Goal: Task Accomplishment & Management: Use online tool/utility

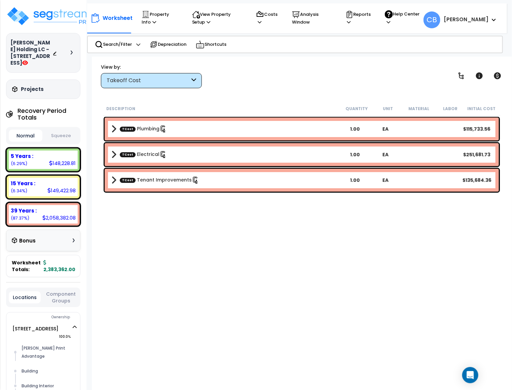
click at [157, 81] on div "Takeoff Cost" at bounding box center [148, 81] width 83 height 8
click at [131, 74] on div "Takeoff Cost" at bounding box center [151, 80] width 101 height 15
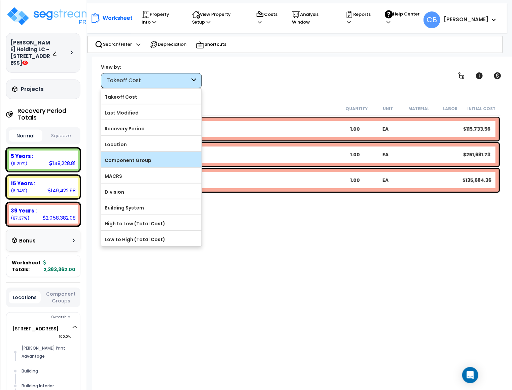
click at [123, 162] on label "Component Group" at bounding box center [151, 160] width 100 height 10
click at [0, 0] on input "Component Group" at bounding box center [0, 0] width 0 height 0
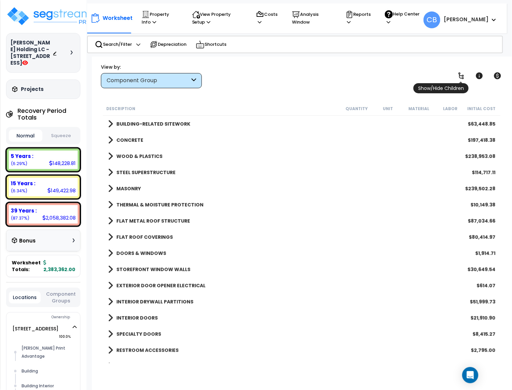
click at [460, 73] on icon at bounding box center [461, 75] width 5 height 7
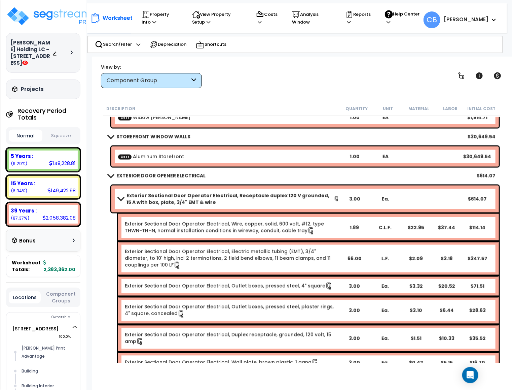
scroll to position [606, 0]
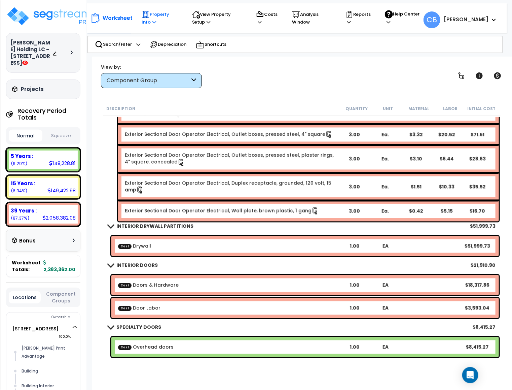
click at [140, 16] on div "Property Info Property Setup Add Property Unit Template property Clone property" at bounding box center [160, 18] width 45 height 22
click at [147, 16] on icon at bounding box center [146, 14] width 8 height 8
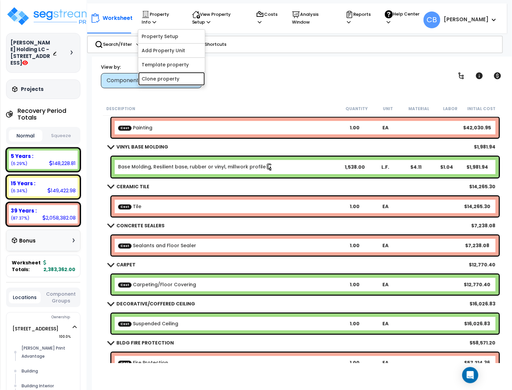
scroll to position [1060, 0]
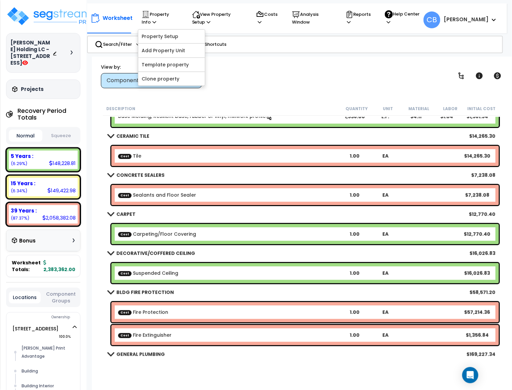
click at [145, 271] on link "Cost Suspended Ceiling" at bounding box center [148, 273] width 60 height 7
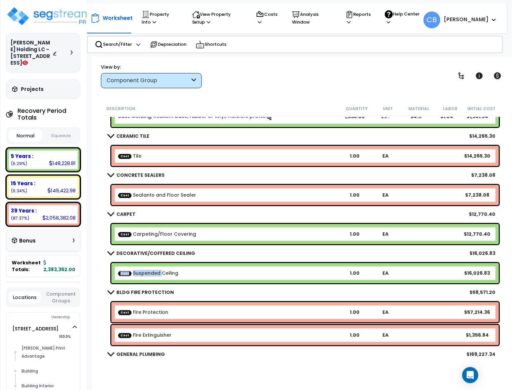
click at [145, 271] on link "Cost Suspended Ceiling" at bounding box center [148, 273] width 60 height 7
click at [147, 20] on p "Property Info" at bounding box center [161, 17] width 38 height 15
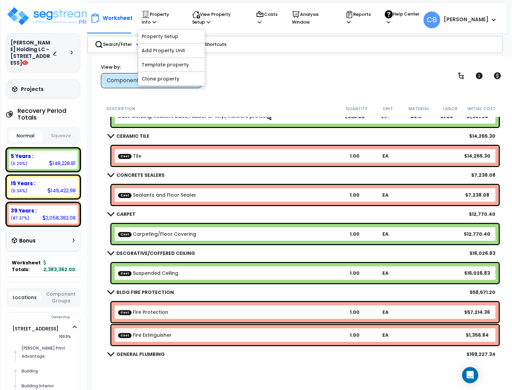
click at [367, 95] on div "Worksheet Property Info Property Setup Add Property Unit Template property Clon…" at bounding box center [302, 252] width 420 height 390
click at [130, 84] on div "Component Group" at bounding box center [148, 81] width 83 height 8
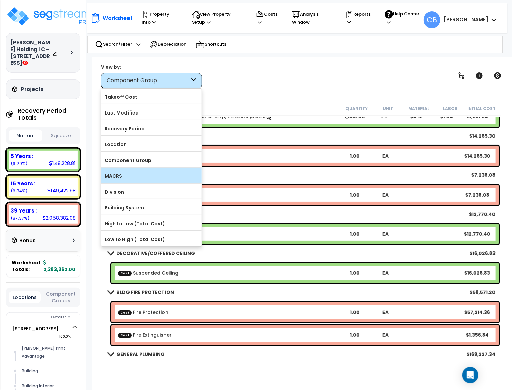
click at [131, 176] on label "MACRS" at bounding box center [151, 176] width 100 height 10
click at [0, 0] on input "MACRS" at bounding box center [0, 0] width 0 height 0
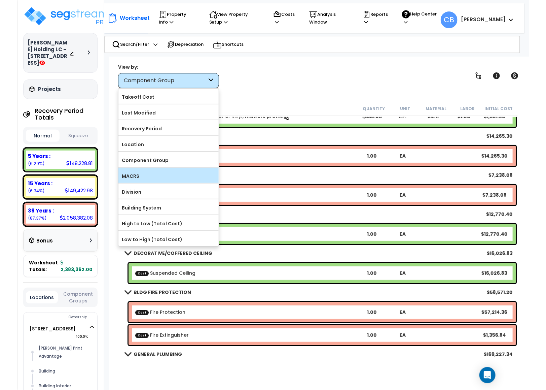
scroll to position [0, 0]
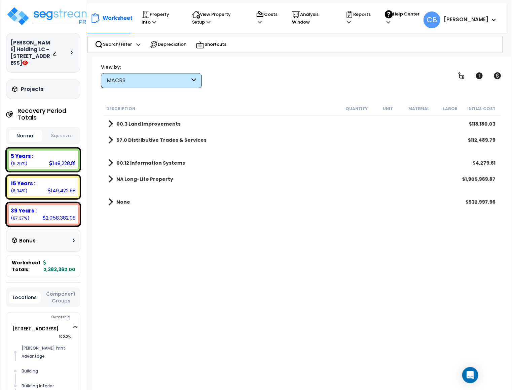
click at [129, 141] on b "57.0 Distributive Trades & Services" at bounding box center [161, 140] width 90 height 7
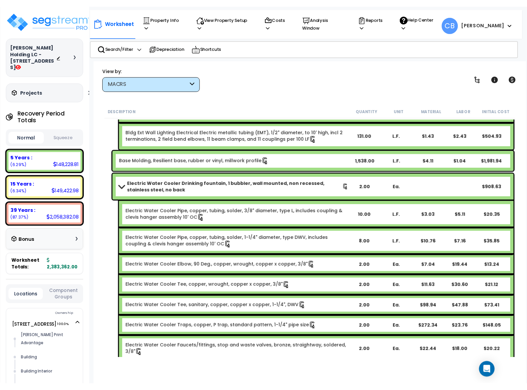
scroll to position [1010, 0]
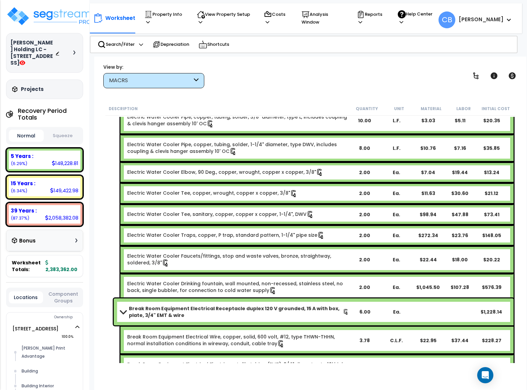
click at [164, 79] on div "MACRS" at bounding box center [150, 81] width 83 height 8
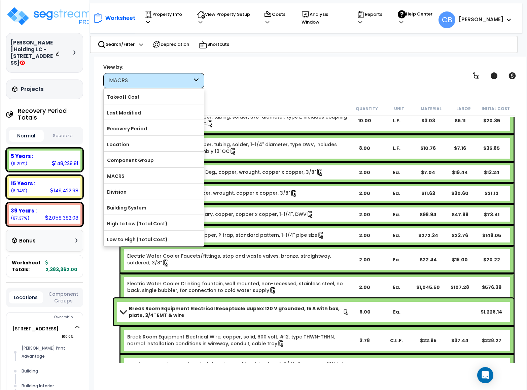
click at [152, 168] on div at bounding box center [154, 167] width 100 height 1
click at [175, 160] on label "Component Group" at bounding box center [154, 160] width 100 height 10
click at [0, 0] on input "Component Group" at bounding box center [0, 0] width 0 height 0
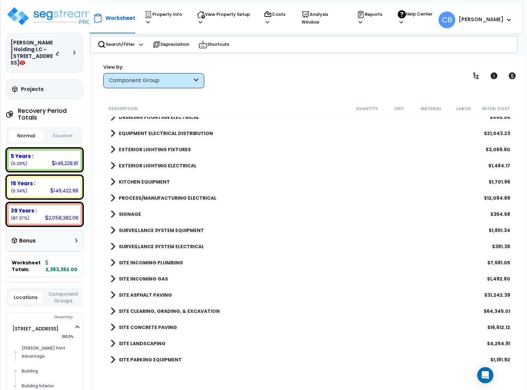
click at [484, 74] on div "Show/Hide Children Toggle Record Info Toggle Cost" at bounding box center [494, 75] width 51 height 13
click at [478, 75] on icon at bounding box center [475, 75] width 5 height 7
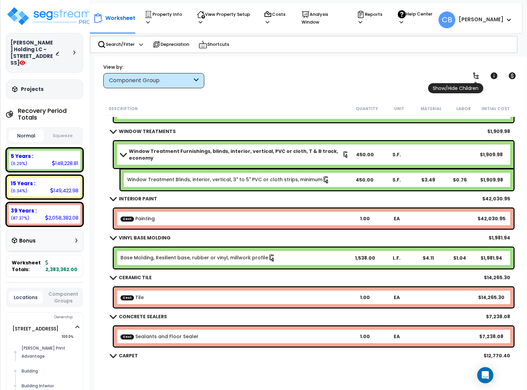
click at [477, 77] on icon at bounding box center [476, 76] width 8 height 8
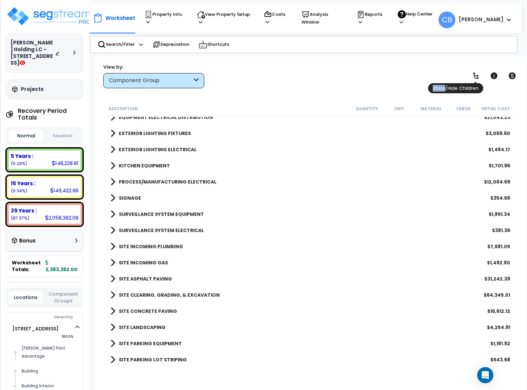
click at [477, 77] on icon at bounding box center [476, 76] width 8 height 8
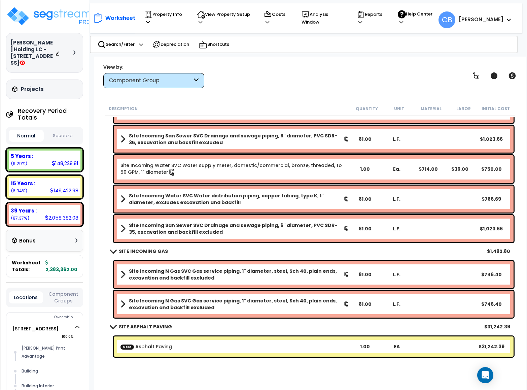
scroll to position [3585, 0]
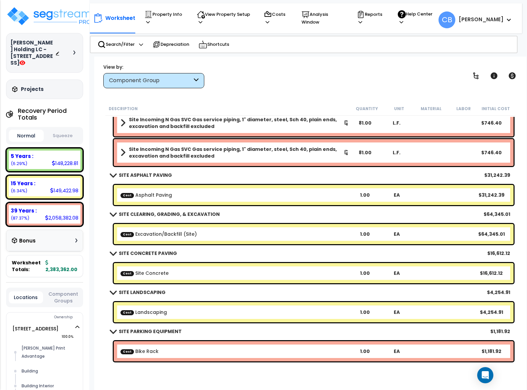
click at [151, 182] on div "SITE ASPHALT PAVING $31,242.39" at bounding box center [310, 175] width 407 height 16
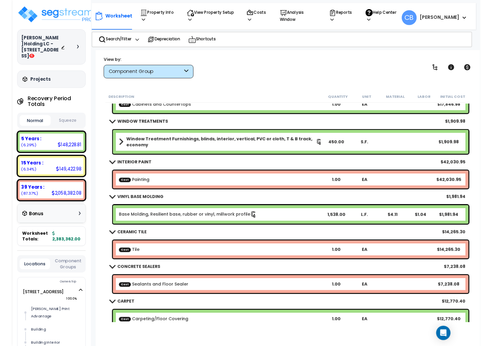
scroll to position [858, 0]
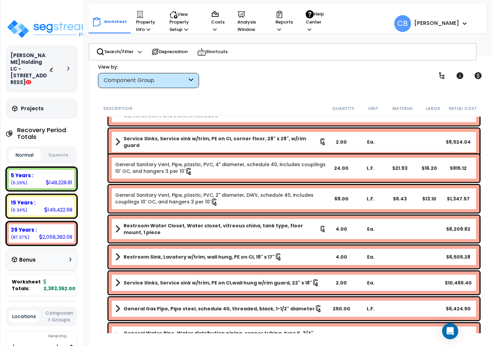
click at [223, 251] on div "Restroom Sink, Lavatory w/trim, wall hung, PE on CI, 19" x 17" 4.00 Ea. $6,505.…" at bounding box center [293, 257] width 371 height 23
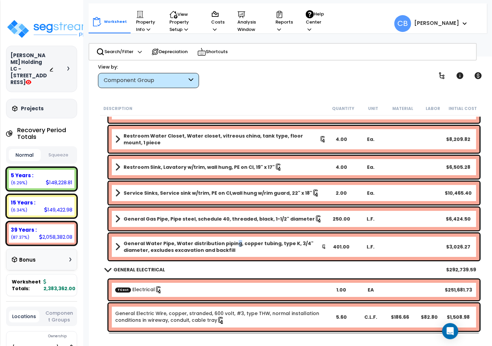
click at [233, 234] on div "General Water Pipe, Water distribution piping, copper tubing, type K, 3/4" diam…" at bounding box center [293, 247] width 371 height 27
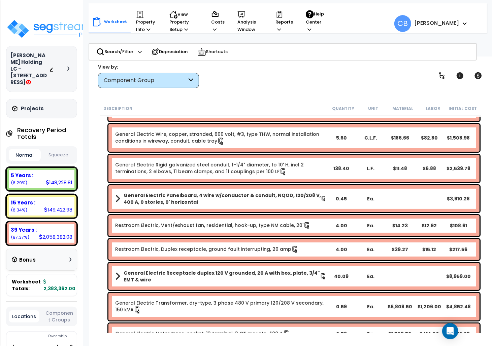
click at [233, 233] on div "Restroom Electric, Vent/exhaust fan, residential, hook-up, type NM cable, 20' 4…" at bounding box center [293, 225] width 371 height 21
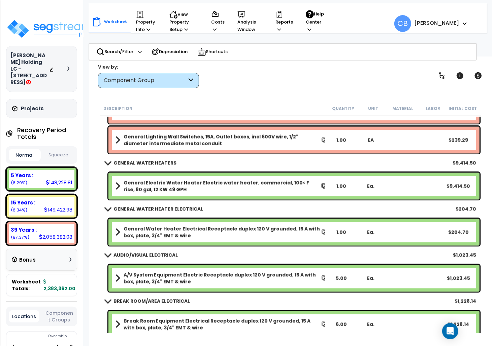
click at [233, 233] on b "General Water Heater Electrical Receptacle duplex 120 V grounded, 15 A with box…" at bounding box center [222, 232] width 197 height 13
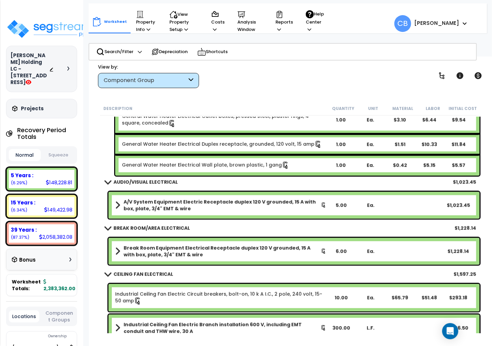
click at [233, 233] on div "BREAK ROOM/AREA ELECTRICAL $1,228.14" at bounding box center [291, 228] width 378 height 16
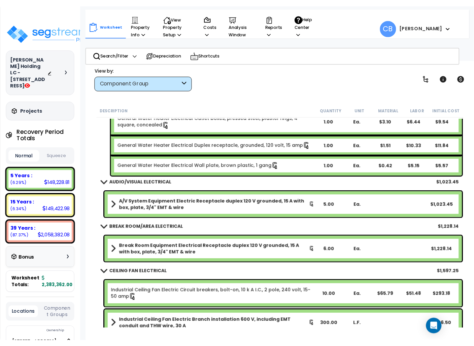
scroll to position [2609, 0]
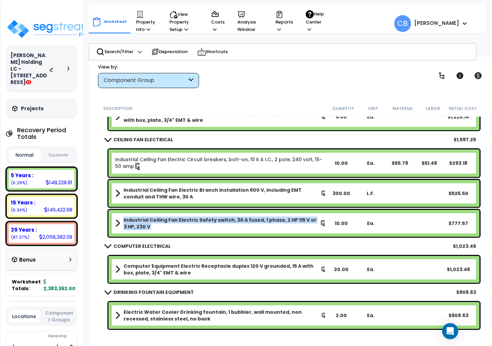
click at [233, 233] on div "Industrial Ceiling Fan Electric Safety switch, 30 A fused, 1 phase, 2 HP 115 V …" at bounding box center [293, 223] width 371 height 27
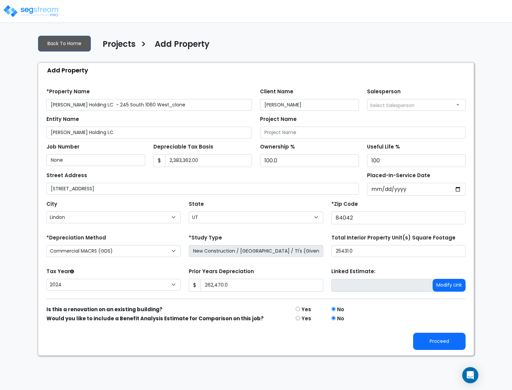
select select "Lindon"
select select "UT"
select select "NEW"
select select "2024"
click at [415, 343] on button "Proceed" at bounding box center [439, 341] width 53 height 17
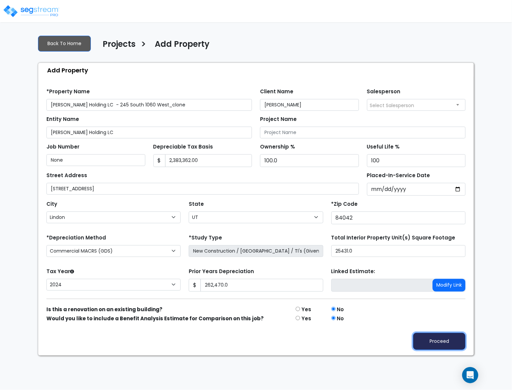
type input "262470"
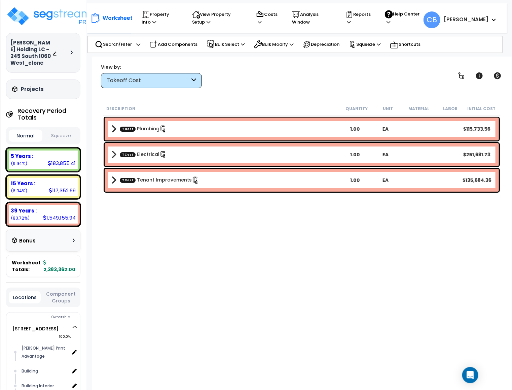
click at [145, 78] on div "Takeoff Cost" at bounding box center [148, 81] width 83 height 8
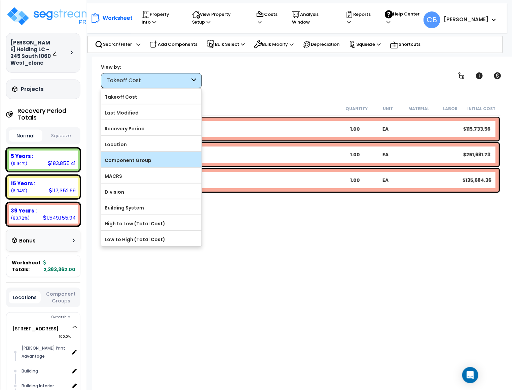
click at [138, 163] on label "Component Group" at bounding box center [151, 160] width 100 height 10
click at [0, 0] on input "Component Group" at bounding box center [0, 0] width 0 height 0
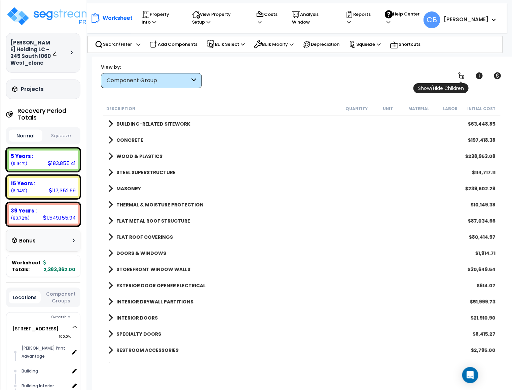
click at [455, 81] on link at bounding box center [461, 75] width 15 height 15
click at [461, 74] on icon at bounding box center [461, 76] width 8 height 8
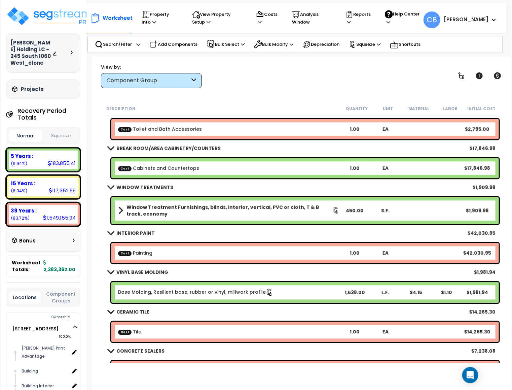
scroll to position [858, 0]
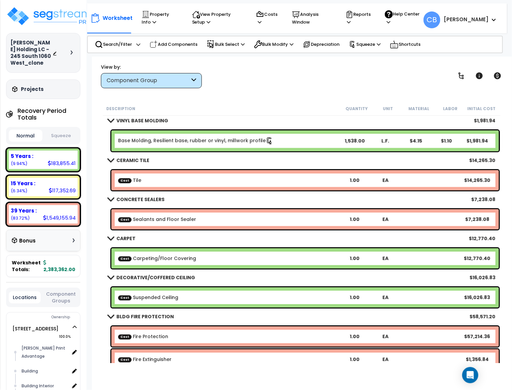
click at [170, 298] on link "Cost Suspended Ceiling" at bounding box center [148, 297] width 60 height 7
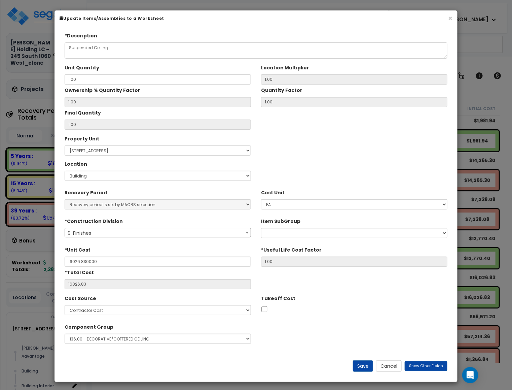
type input "$16,026.83"
click at [170, 298] on div "Cost Source Select Contractor Cost Client Cost RS Means RS Means Custom Cost MV…" at bounding box center [158, 303] width 186 height 23
click at [91, 339] on select "Select 1.00 - LAND 2.00 - GENERAL REQUIREMENTS 3.00 - BUILDING-RELATED SITEWORK…" at bounding box center [158, 339] width 186 height 10
click at [388, 324] on div "Component Group Select 1.00 - LAND 2.00 - GENERAL REQUIREMENTS 3.00 - BUILDING-…" at bounding box center [256, 333] width 393 height 25
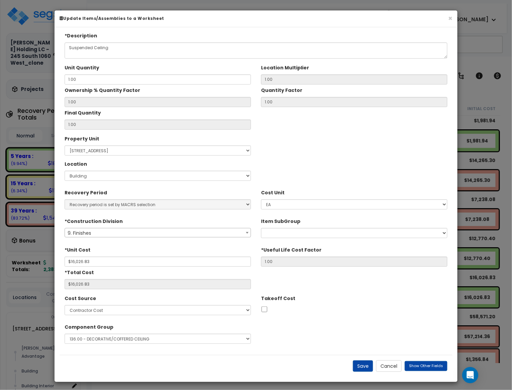
scroll to position [3, 0]
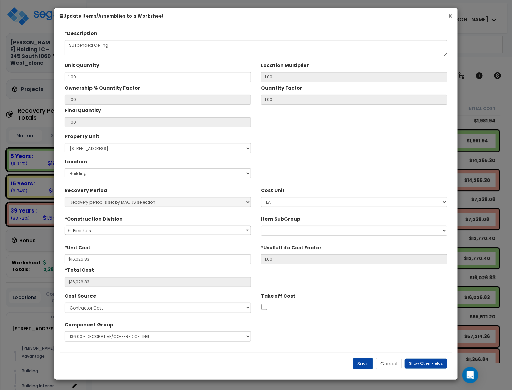
click at [451, 15] on button "×" at bounding box center [450, 15] width 4 height 7
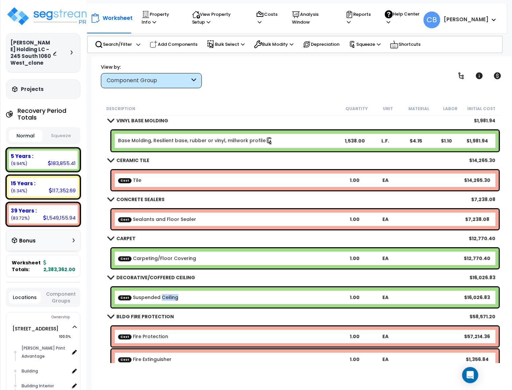
click at [173, 296] on link "Cost Suspended Ceiling" at bounding box center [148, 297] width 60 height 7
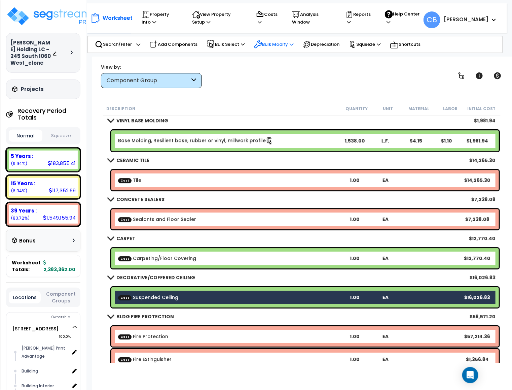
click at [279, 46] on p "Bulk Modify" at bounding box center [273, 44] width 39 height 8
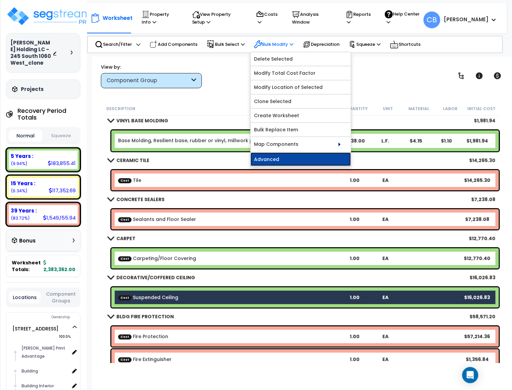
click at [301, 162] on link "Advanced" at bounding box center [301, 158] width 100 height 13
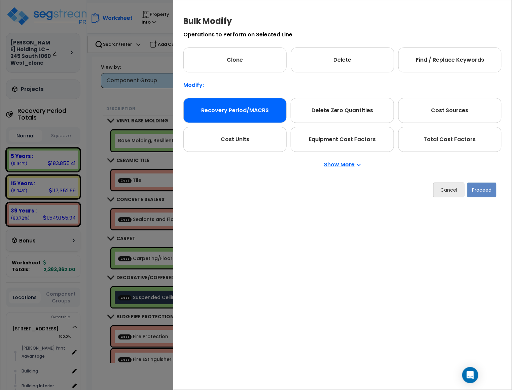
click at [261, 114] on div "Recovery Period/MACRS" at bounding box center [234, 110] width 103 height 25
click at [481, 194] on button "Proceed" at bounding box center [482, 189] width 29 height 15
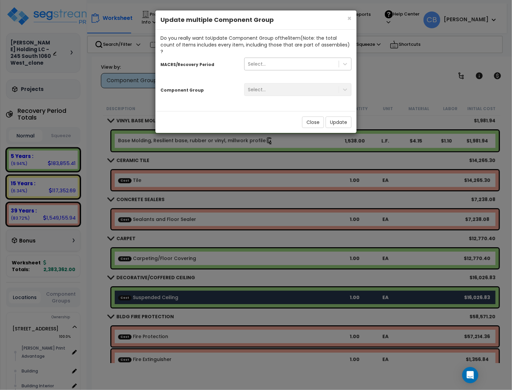
click at [274, 59] on div "Select..." at bounding box center [292, 64] width 94 height 11
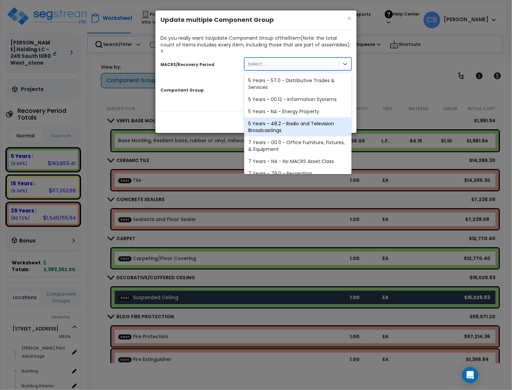
scroll to position [119, 0]
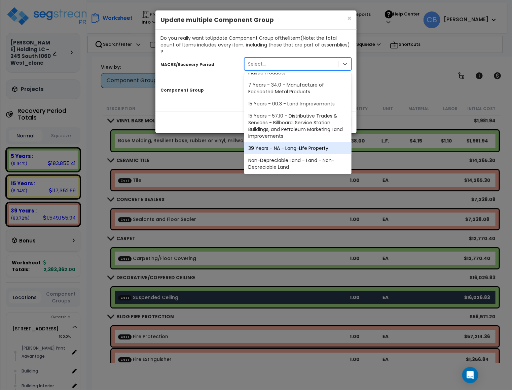
click at [303, 142] on div "39 Years - NA - Long-Life Property" at bounding box center [297, 148] width 107 height 12
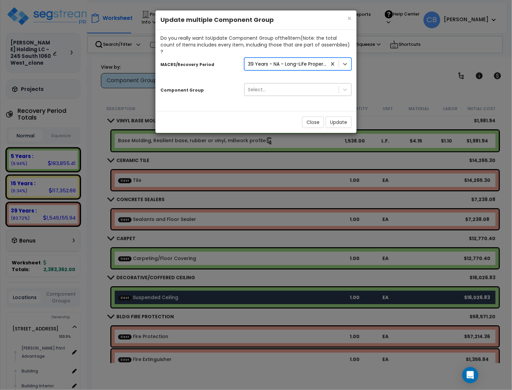
click at [283, 86] on div "Select..." at bounding box center [292, 89] width 94 height 11
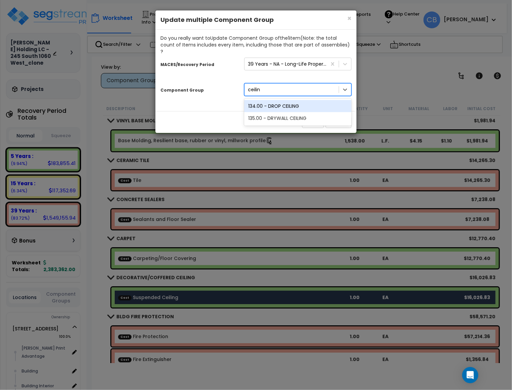
type input "ceiling"
click at [268, 100] on div "134.00 - DROP CEILING" at bounding box center [297, 106] width 107 height 12
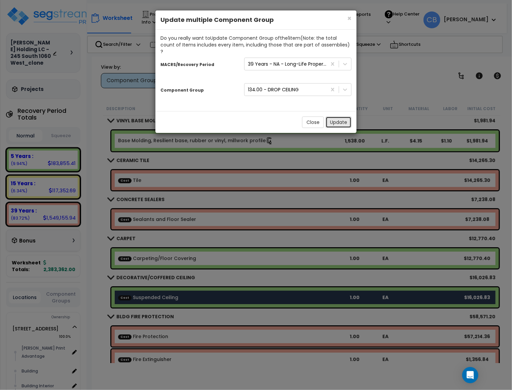
click at [342, 119] on button "Update" at bounding box center [339, 121] width 26 height 11
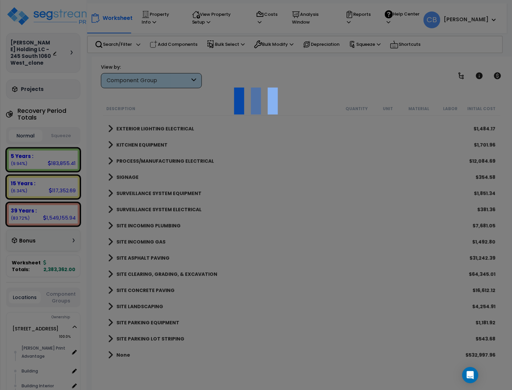
scroll to position [823, 0]
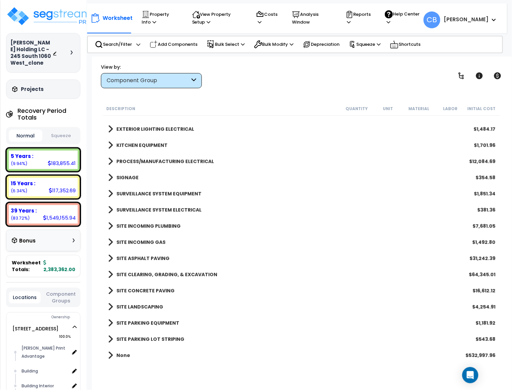
click at [165, 83] on div "Component Group" at bounding box center [148, 81] width 83 height 8
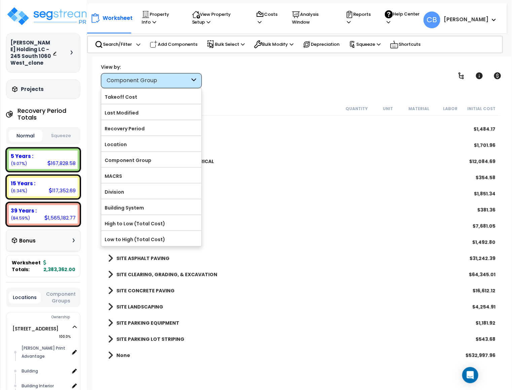
click at [273, 83] on div "View by: Component Group Takeoff Cost" at bounding box center [302, 75] width 407 height 25
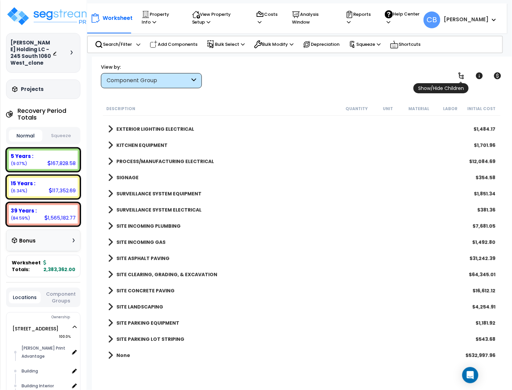
click at [468, 74] on link at bounding box center [461, 75] width 15 height 15
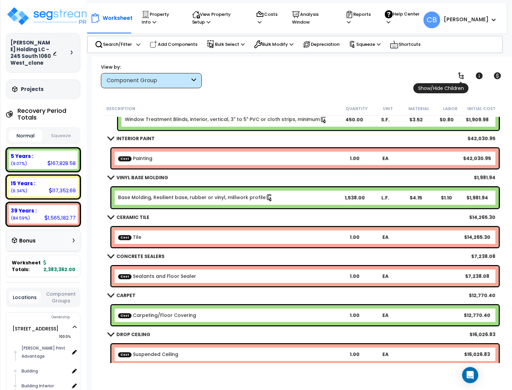
click at [461, 76] on icon at bounding box center [461, 75] width 5 height 7
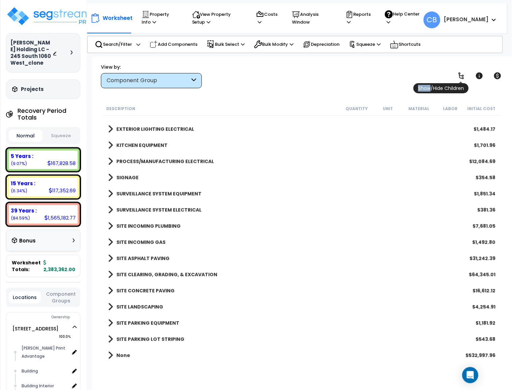
click at [461, 76] on icon at bounding box center [461, 75] width 5 height 7
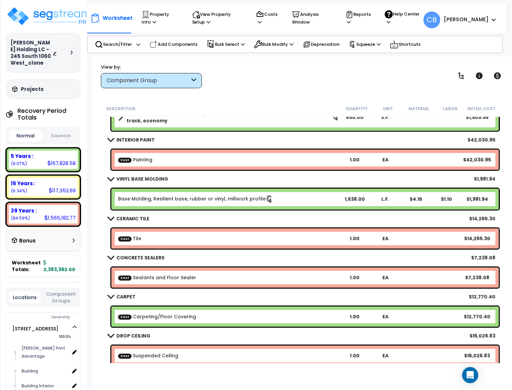
scroll to position [851, 0]
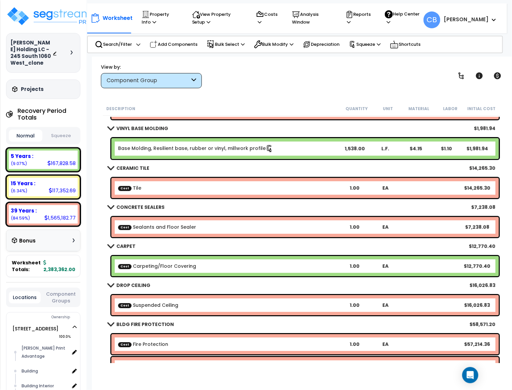
click at [133, 306] on link "Cost Suspended Ceiling" at bounding box center [148, 305] width 60 height 7
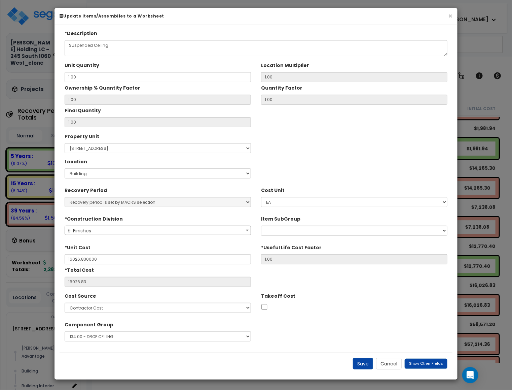
type input "$16,026.83"
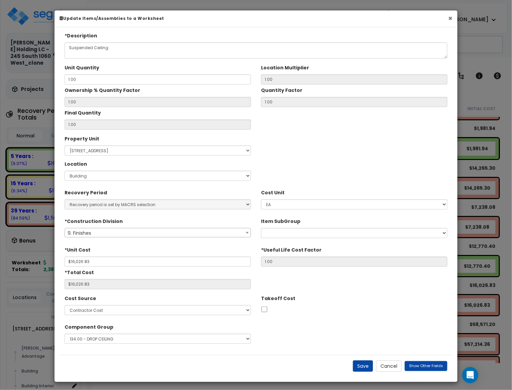
click at [452, 18] on button "×" at bounding box center [450, 18] width 4 height 7
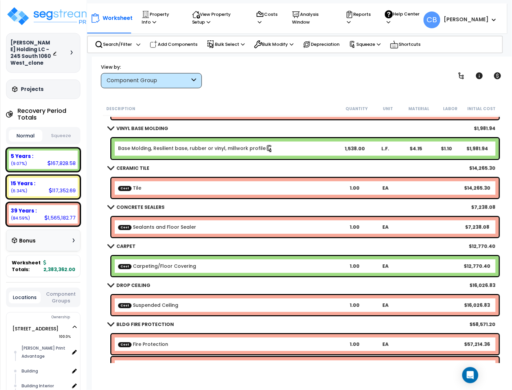
click at [119, 83] on div "Component Group" at bounding box center [148, 81] width 83 height 8
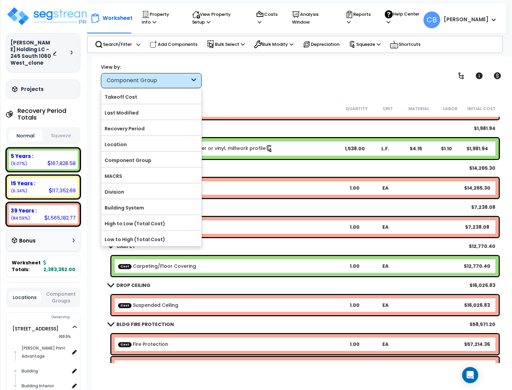
click at [323, 94] on div "Worksheet Property Info Property Setup Add Property Unit Template property Clon…" at bounding box center [302, 252] width 420 height 390
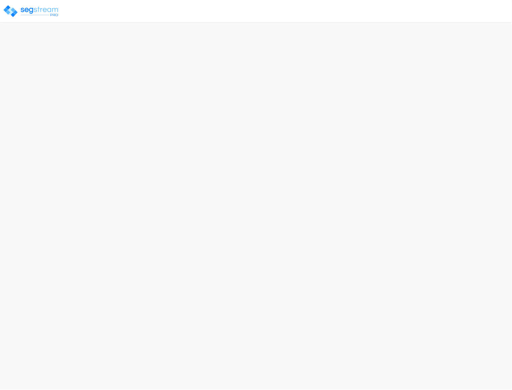
select select "NEW"
select select "2024"
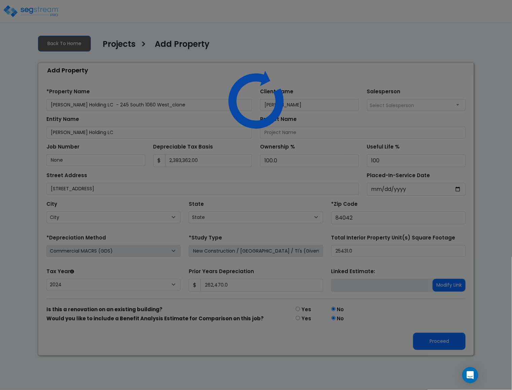
select select "UT"
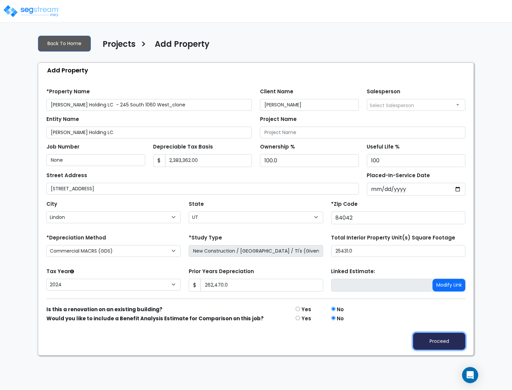
click at [443, 344] on button "Proceed" at bounding box center [439, 341] width 53 height 17
type input "262470"
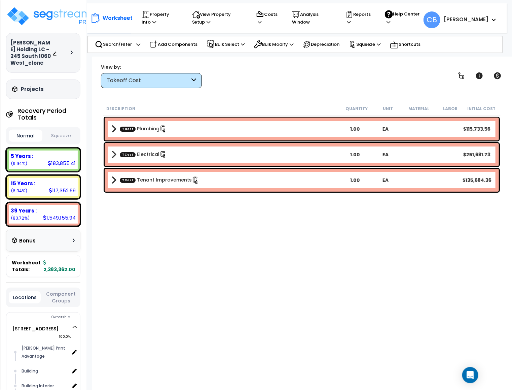
click at [151, 83] on div "Takeoff Cost" at bounding box center [148, 81] width 83 height 8
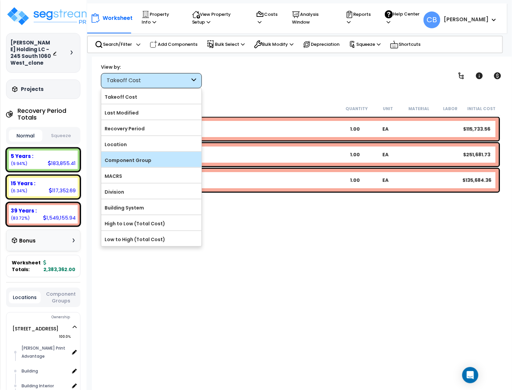
click at [136, 164] on label "Component Group" at bounding box center [151, 160] width 100 height 10
click at [0, 0] on input "Component Group" at bounding box center [0, 0] width 0 height 0
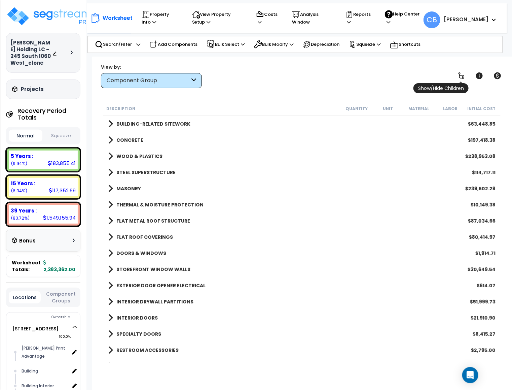
click at [461, 76] on icon at bounding box center [461, 76] width 8 height 8
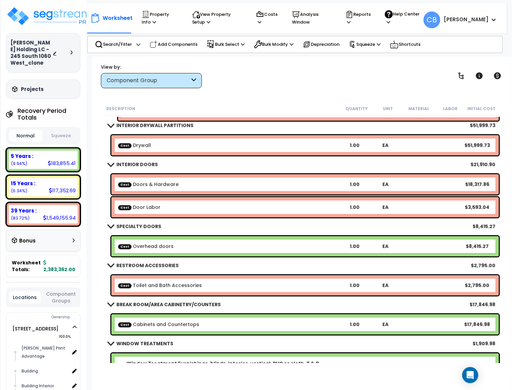
scroll to position [757, 0]
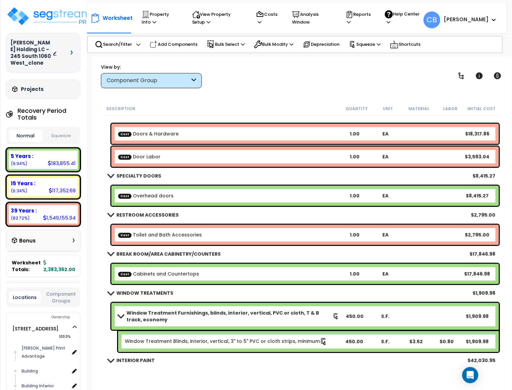
click at [508, 59] on div "Worksheet Property Info Property Setup Add Property Unit Template property Clon…" at bounding box center [302, 252] width 420 height 390
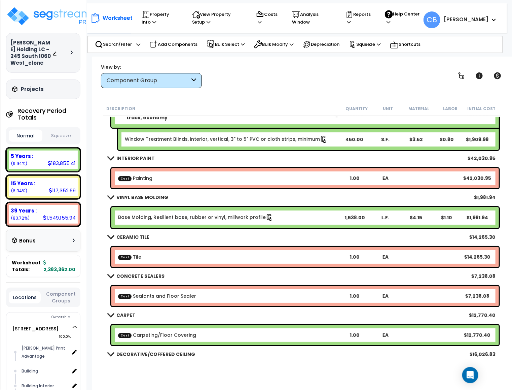
scroll to position [1060, 0]
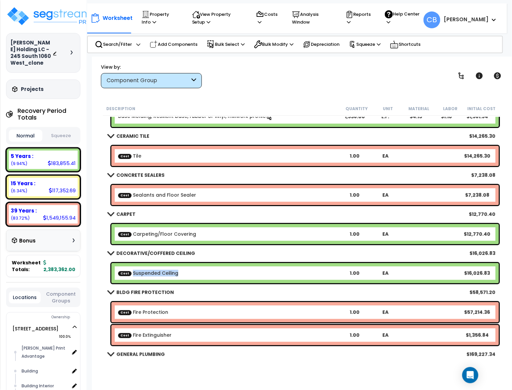
drag, startPoint x: 177, startPoint y: 271, endPoint x: 129, endPoint y: 274, distance: 48.3
click at [129, 274] on b "Cost Suspended Ceiling" at bounding box center [228, 273] width 221 height 7
copy link "Suspended Ceiling"
click at [157, 87] on div "Component Group" at bounding box center [151, 80] width 101 height 15
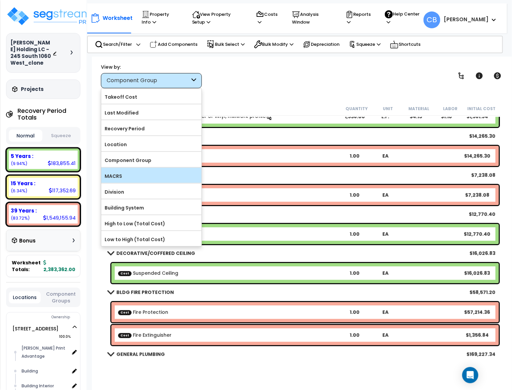
click at [128, 175] on label "MACRS" at bounding box center [151, 176] width 100 height 10
click at [0, 0] on input "MACRS" at bounding box center [0, 0] width 0 height 0
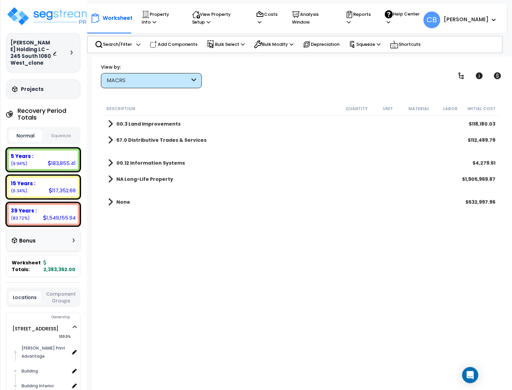
scroll to position [0, 0]
click at [466, 76] on icon at bounding box center [461, 76] width 8 height 8
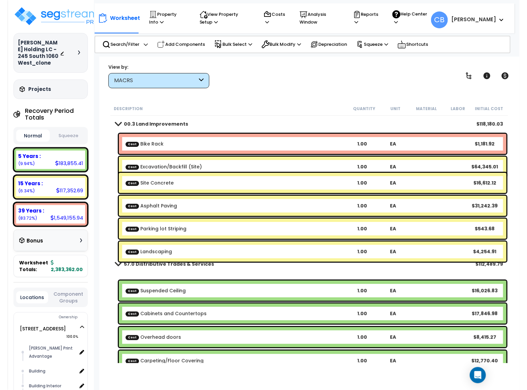
scroll to position [101, 0]
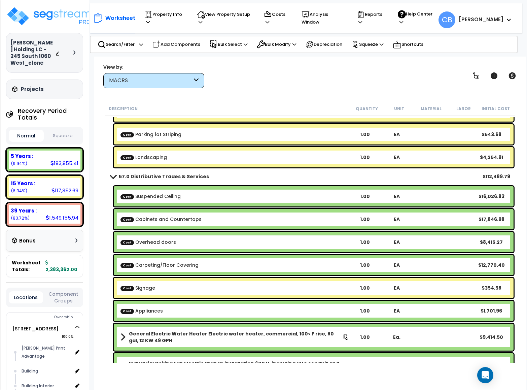
click at [206, 191] on div "Cost Suspended Ceiling 1.00 EA $16,026.83" at bounding box center [314, 196] width 400 height 20
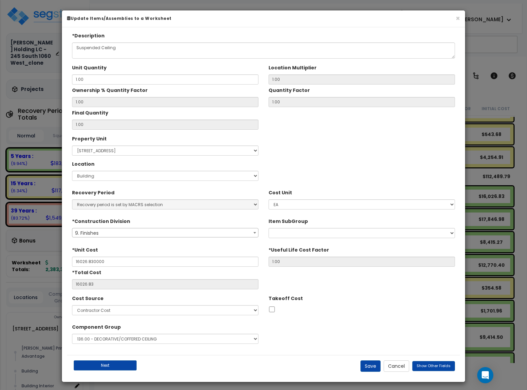
type input "$16,026.83"
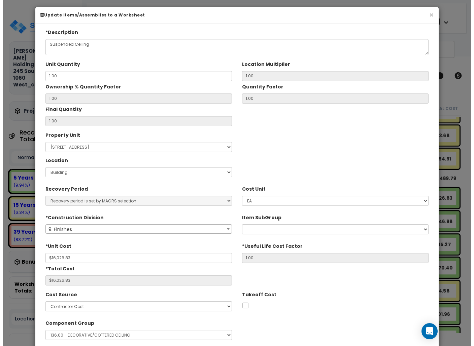
scroll to position [46, 0]
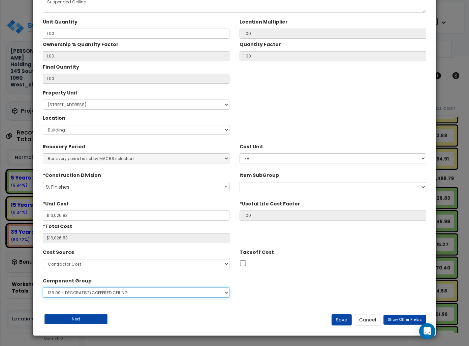
click at [76, 292] on select "Select 1.00 - LAND 2.00 - GENERAL REQUIREMENTS 3.00 - BUILDING-RELATED SITEWORK…" at bounding box center [136, 293] width 186 height 10
click at [343, 260] on div at bounding box center [332, 263] width 186 height 9
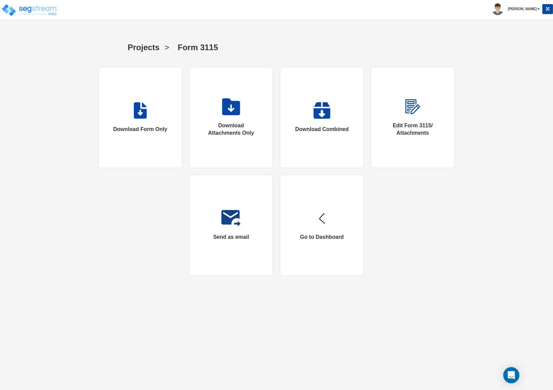
click at [58, 133] on div "Projects > Form 3115 Download Form Only Download Attachments Only Download Comb…" at bounding box center [276, 159] width 453 height 246
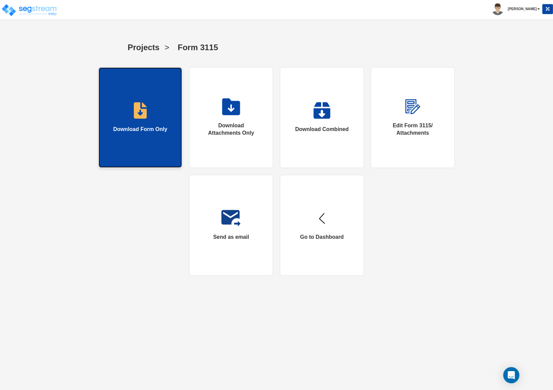
click at [139, 121] on link "Download Form Only" at bounding box center [140, 117] width 84 height 101
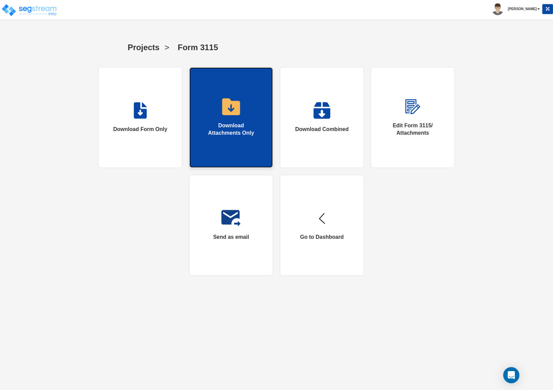
click at [246, 119] on link "Download Attachments Only" at bounding box center [231, 117] width 84 height 101
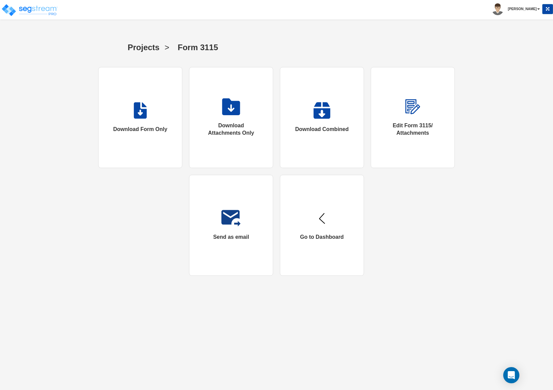
click at [511, 100] on div "Projects > Form 3115 Download Form Only Download Attachments Only Download Comb…" at bounding box center [276, 156] width 553 height 253
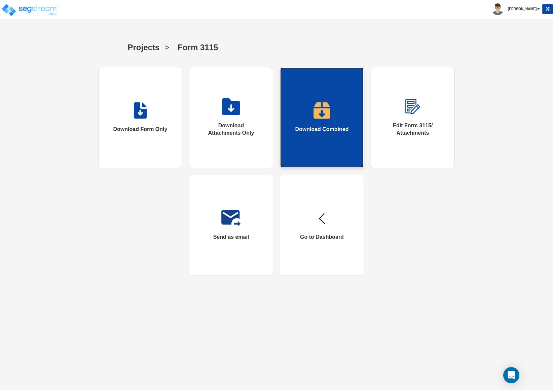
click at [333, 127] on div "Download Combined" at bounding box center [322, 130] width 54 height 8
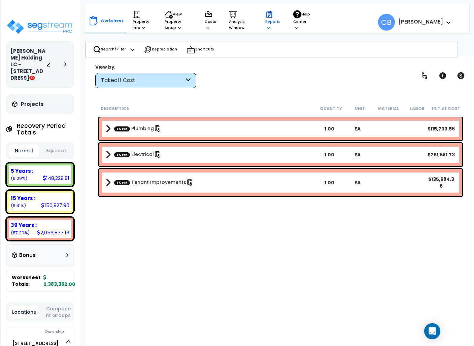
click at [267, 28] on icon at bounding box center [268, 28] width 3 height 4
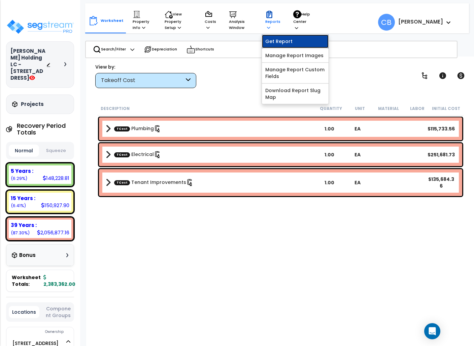
click at [268, 44] on link "Get Report" at bounding box center [295, 41] width 67 height 13
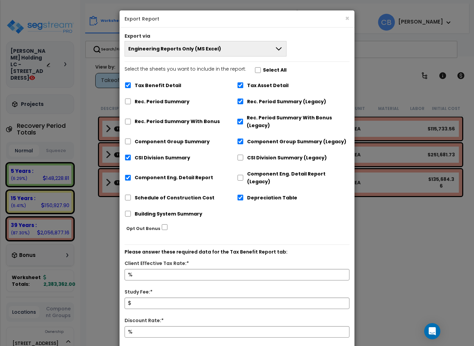
scroll to position [30, 0]
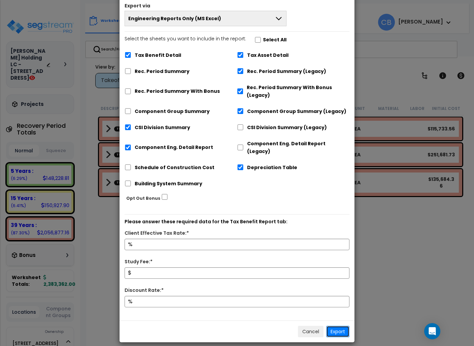
click at [341, 326] on button "Export" at bounding box center [337, 331] width 23 height 11
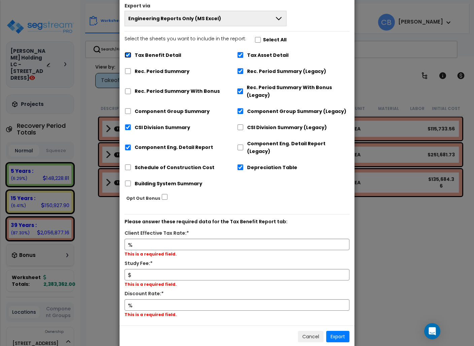
click at [128, 56] on input "Tax Benefit Detail" at bounding box center [128, 55] width 7 height 6
checkbox input "false"
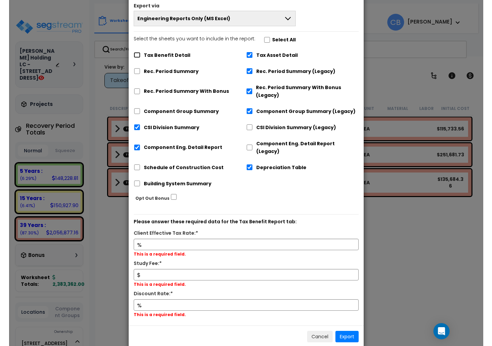
scroll to position [0, 0]
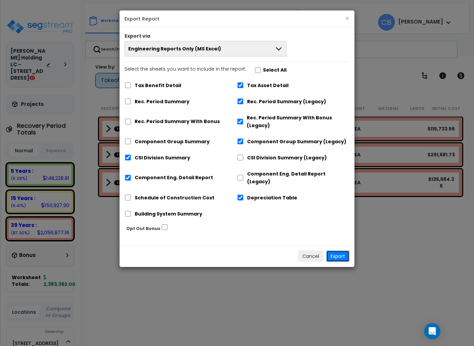
click at [337, 251] on button "Export" at bounding box center [337, 256] width 23 height 11
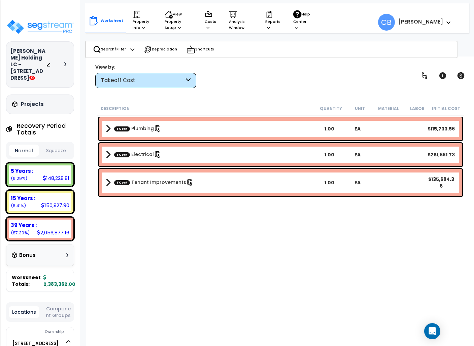
click at [65, 62] on icon at bounding box center [65, 64] width 2 height 4
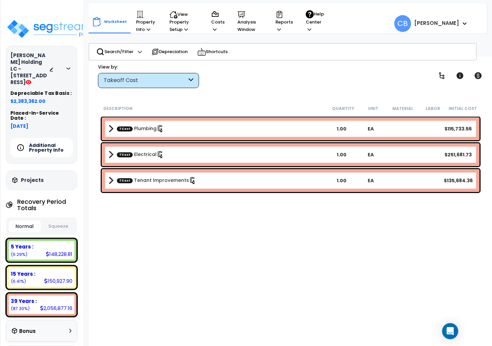
click at [437, 14] on div "Worksheet Property Info Property Setup Add Property Unit Template property Clon…" at bounding box center [267, 19] width 356 height 33
click at [73, 62] on div "Alexander's Holding LC - 245 South 1060 West Depreciable Tax Basis : $2,383,362…" at bounding box center [41, 105] width 71 height 118
click at [140, 23] on p "Property Info" at bounding box center [146, 21] width 21 height 23
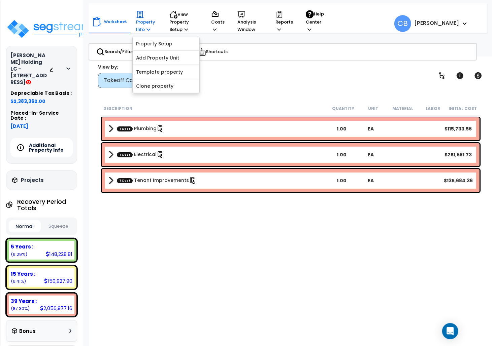
click at [140, 25] on p "Property Info" at bounding box center [146, 21] width 21 height 23
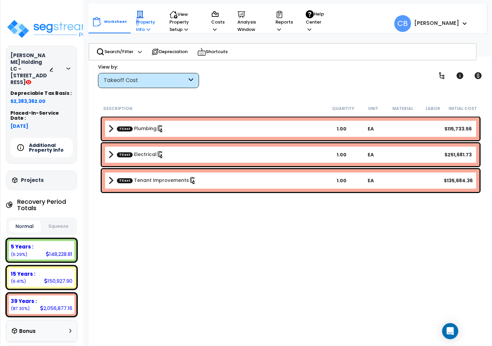
drag, startPoint x: 134, startPoint y: 18, endPoint x: 142, endPoint y: 26, distance: 11.7
click at [136, 19] on p "Property Info" at bounding box center [146, 21] width 21 height 23
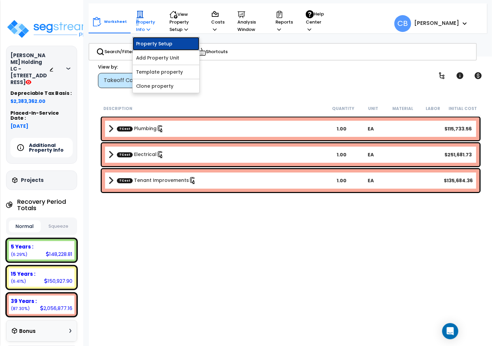
click at [149, 40] on link "Property Setup" at bounding box center [166, 43] width 67 height 13
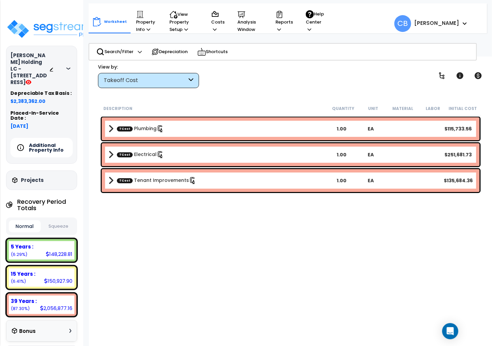
click at [156, 244] on div "Description Quantity Unit Material Labor Initial Cost TCost Plumbing 1.00 EA $1…" at bounding box center [290, 218] width 383 height 232
click at [253, 70] on div "View by: Takeoff Cost Takeoff Cost" at bounding box center [291, 75] width 390 height 25
click at [130, 82] on div "Takeoff Cost" at bounding box center [145, 81] width 83 height 8
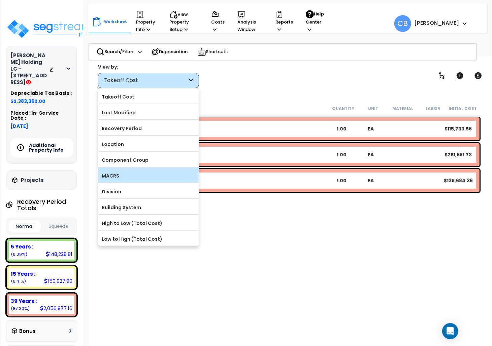
click at [122, 178] on label "MACRS" at bounding box center [148, 176] width 100 height 10
click at [0, 0] on input "MACRS" at bounding box center [0, 0] width 0 height 0
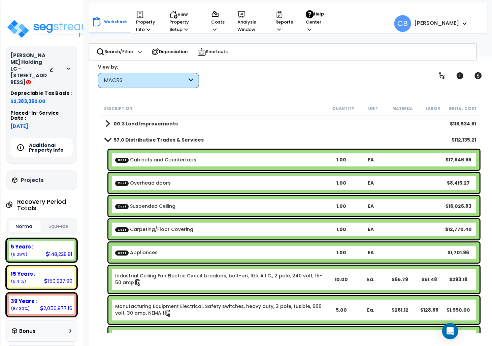
click at [124, 142] on b "57.0 Distributive Trades & Services" at bounding box center [158, 140] width 90 height 7
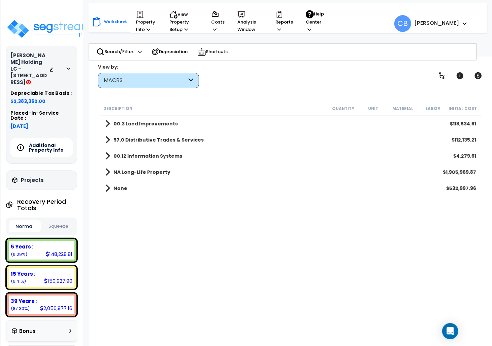
click at [125, 152] on link "00.12 Information Systems" at bounding box center [143, 155] width 77 height 9
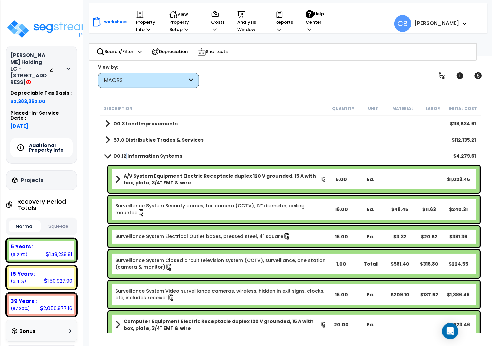
click at [126, 155] on b "00.12 Information Systems" at bounding box center [147, 156] width 69 height 7
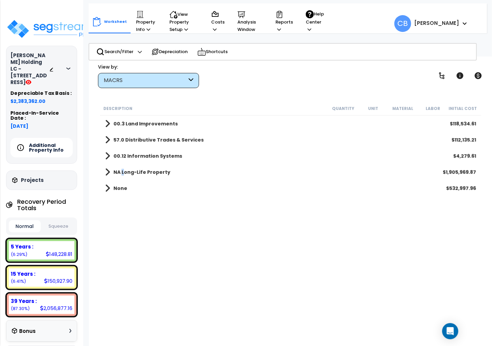
click at [122, 172] on b "NA Long-Life Property" at bounding box center [141, 172] width 57 height 7
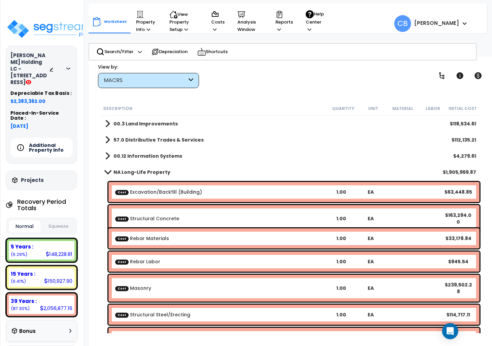
click at [123, 172] on b "NA Long-Life Property" at bounding box center [141, 172] width 57 height 7
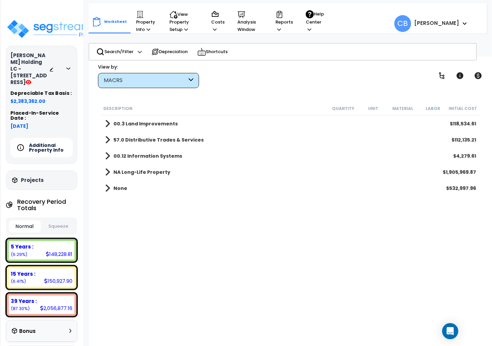
click at [120, 160] on link "00.12 Information Systems" at bounding box center [143, 155] width 77 height 9
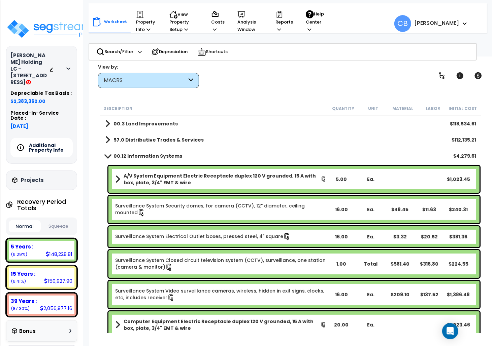
click at [114, 156] on b "00.12 Information Systems" at bounding box center [147, 156] width 69 height 7
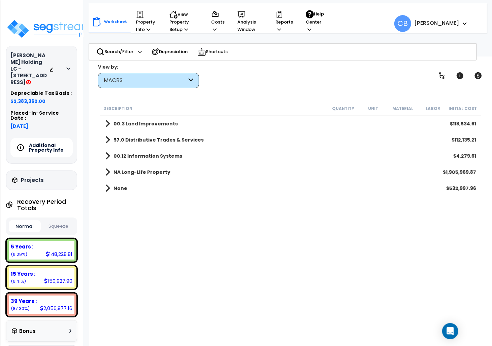
click at [116, 117] on div "00.3 Land Improvements $118,534.61" at bounding box center [291, 124] width 378 height 16
click at [116, 119] on link "00.3 Land Improvements" at bounding box center [141, 123] width 73 height 9
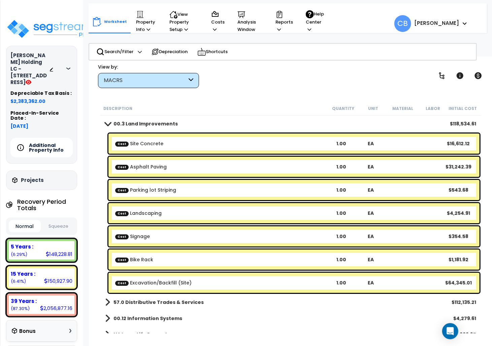
click at [118, 128] on link "00.3 Land Improvements" at bounding box center [141, 123] width 73 height 9
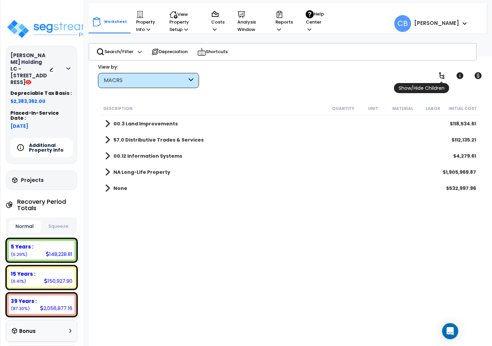
click at [444, 76] on icon at bounding box center [441, 75] width 5 height 7
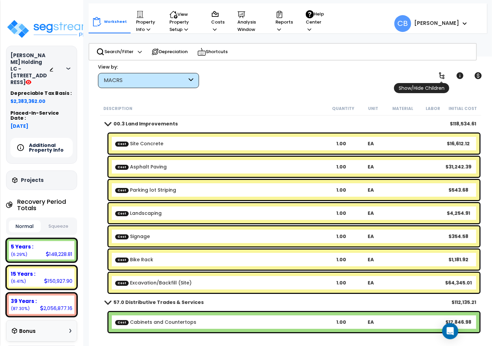
click at [444, 76] on icon at bounding box center [441, 75] width 5 height 7
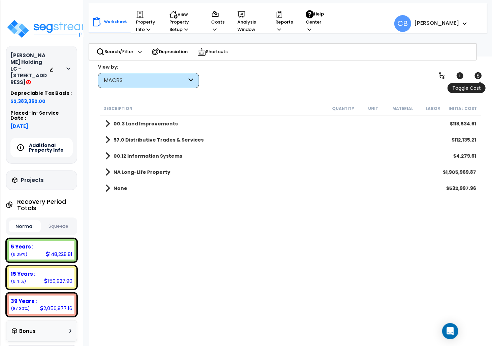
click at [474, 76] on icon at bounding box center [478, 75] width 7 height 7
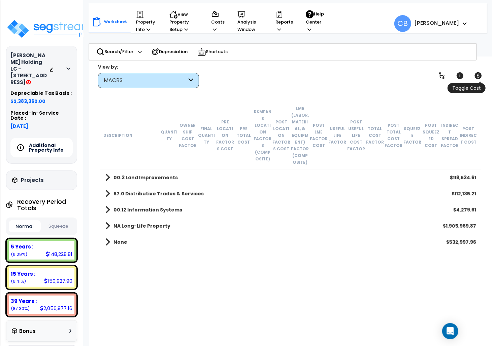
click at [474, 77] on icon at bounding box center [478, 75] width 7 height 7
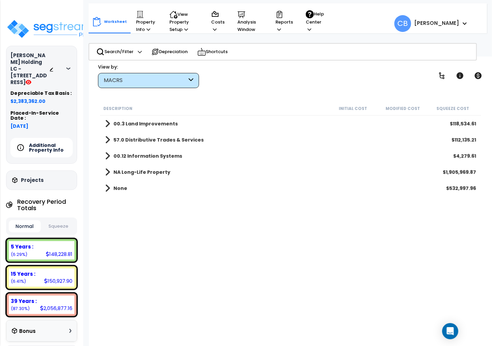
click at [474, 224] on div "Worksheet Property Info Property Setup Add Property Unit Template property Clon…" at bounding box center [290, 230] width 403 height 346
click at [138, 173] on b "NA Long-Life Property" at bounding box center [141, 172] width 57 height 7
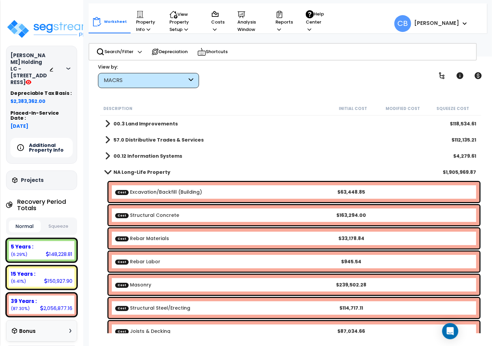
click at [138, 173] on b "NA Long-Life Property" at bounding box center [141, 172] width 57 height 7
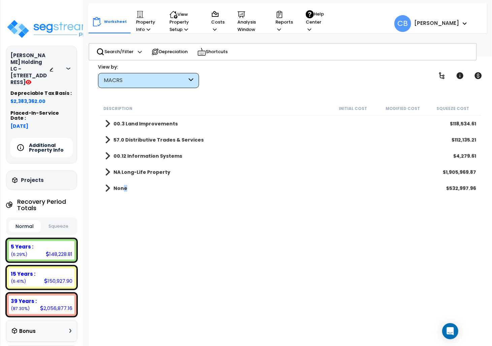
click at [124, 191] on b "None" at bounding box center [120, 188] width 14 height 7
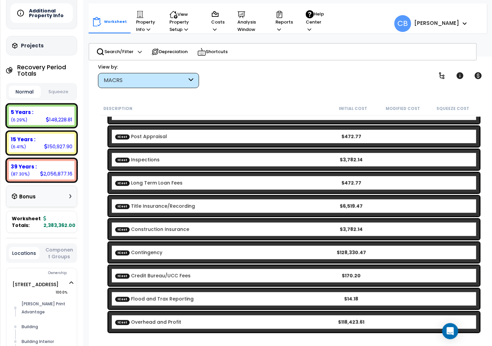
scroll to position [90, 0]
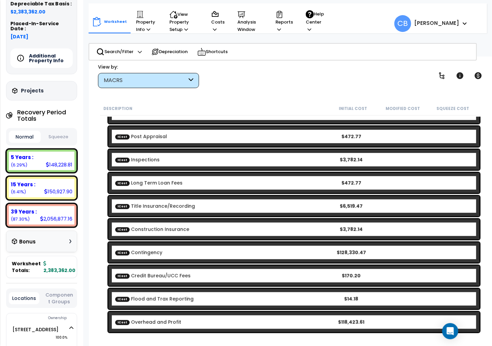
click at [51, 131] on button "Squeeze" at bounding box center [58, 137] width 32 height 12
click at [30, 131] on button "Normal" at bounding box center [25, 137] width 32 height 12
click at [47, 131] on button "Squeeze" at bounding box center [58, 137] width 32 height 12
click at [473, 179] on div "ICost Long Term Loan Fees $472.77" at bounding box center [293, 183] width 371 height 20
click at [474, 261] on div "ICost Contingency $128,330.47" at bounding box center [293, 253] width 371 height 20
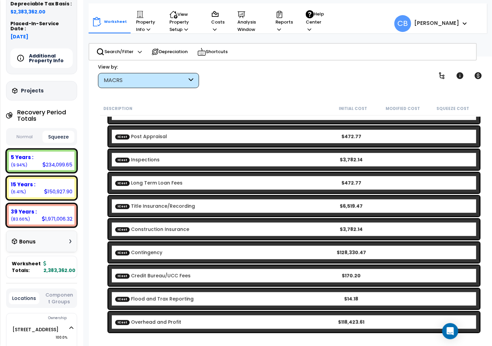
click at [474, 233] on div "ICost Construction Insurance $3,782.14" at bounding box center [293, 229] width 371 height 20
click at [469, 176] on div "ICost Long Term Loan Fees $472.77" at bounding box center [293, 183] width 371 height 20
click at [474, 194] on div "Worksheet Property Info Property Setup Add Property Unit Template property Clon…" at bounding box center [290, 230] width 403 height 346
drag, startPoint x: 42, startPoint y: 153, endPoint x: 63, endPoint y: 153, distance: 20.9
click at [70, 153] on div "5 Years : 234,099.65 (9.94%)" at bounding box center [42, 161] width 66 height 19
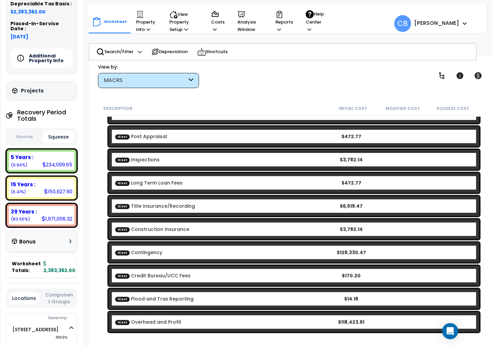
click at [49, 161] on div "234,099.65" at bounding box center [57, 164] width 30 height 7
drag, startPoint x: 73, startPoint y: 151, endPoint x: 50, endPoint y: 156, distance: 24.0
click at [50, 156] on div "5 Years : 234,099.65 (9.94%)" at bounding box center [42, 161] width 66 height 19
click at [46, 161] on div "234,099.65" at bounding box center [57, 164] width 30 height 7
drag, startPoint x: 45, startPoint y: 152, endPoint x: 72, endPoint y: 149, distance: 26.8
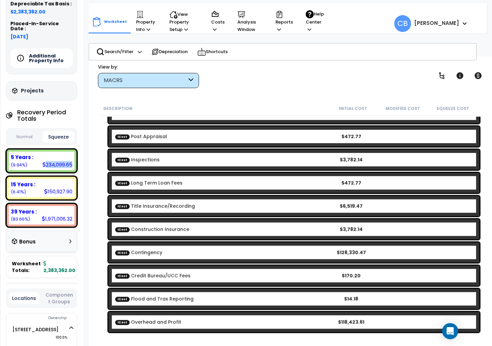
click at [72, 161] on div "234,099.65" at bounding box center [57, 164] width 30 height 7
click at [18, 131] on button "Normal" at bounding box center [25, 137] width 32 height 12
click at [55, 131] on button "Squeeze" at bounding box center [58, 137] width 32 height 12
drag, startPoint x: 44, startPoint y: 152, endPoint x: 72, endPoint y: 151, distance: 27.6
click at [72, 161] on div "234,099.65" at bounding box center [57, 164] width 30 height 7
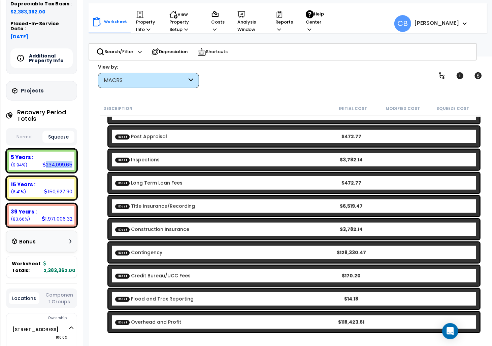
click at [57, 157] on div "5 Years : 234,099.65 (9.94%)" at bounding box center [42, 161] width 66 height 19
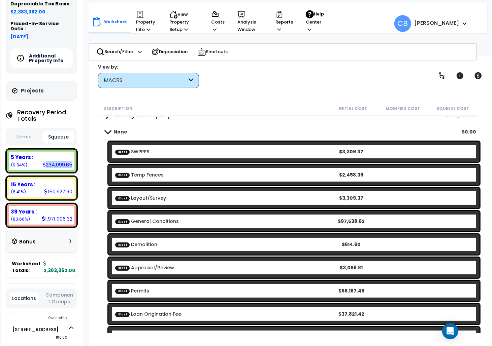
scroll to position [0, 0]
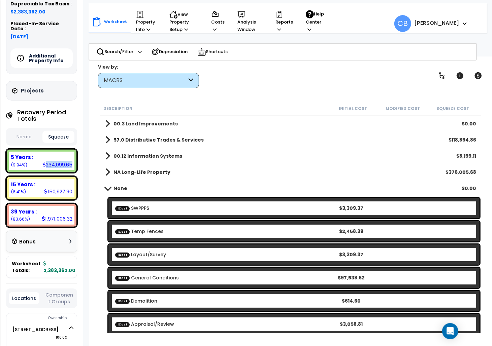
drag, startPoint x: 26, startPoint y: 129, endPoint x: 37, endPoint y: 126, distance: 11.2
click at [26, 131] on button "Normal" at bounding box center [25, 137] width 32 height 12
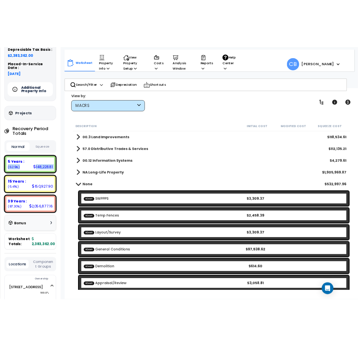
scroll to position [90, 12]
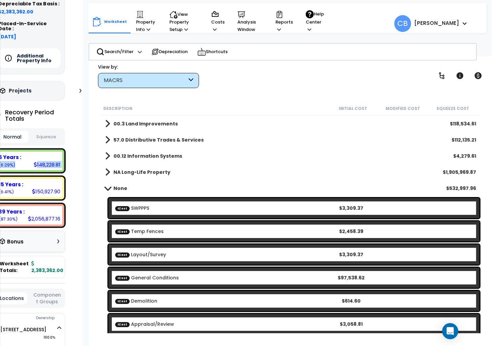
drag, startPoint x: 45, startPoint y: 153, endPoint x: 80, endPoint y: 153, distance: 34.7
click at [80, 153] on div "Alexander's Holding LC - 245 South 1060 West Depreciable Tax Basis : $2,383,362…" at bounding box center [41, 173] width 83 height 346
click at [46, 131] on button "Squeeze" at bounding box center [46, 137] width 32 height 12
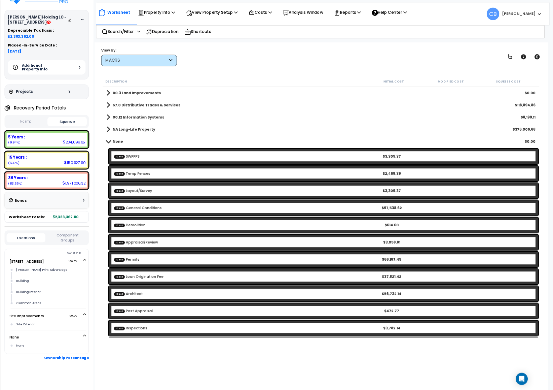
scroll to position [22, 0]
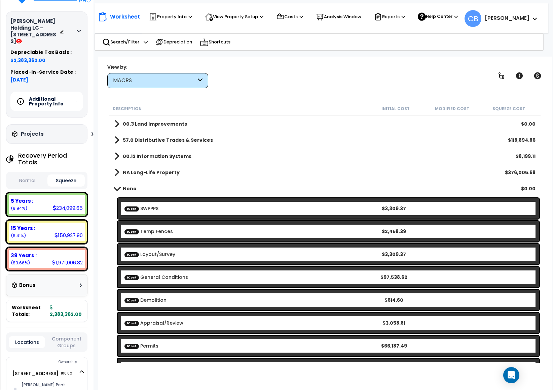
drag, startPoint x: 32, startPoint y: 177, endPoint x: 28, endPoint y: 181, distance: 5.3
click at [32, 178] on button "Normal" at bounding box center [27, 181] width 37 height 12
click at [219, 175] on div "NA Long-Life Property $1,905,969.87" at bounding box center [325, 172] width 428 height 16
click at [119, 187] on span at bounding box center [116, 188] width 9 height 5
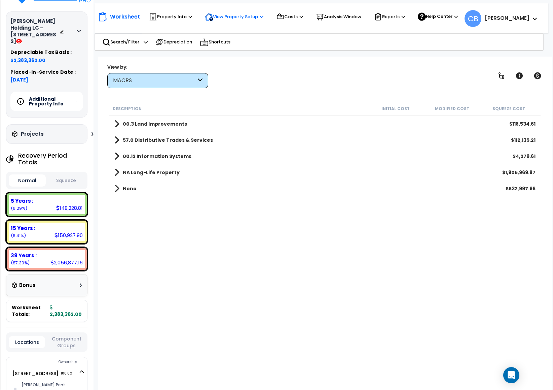
click at [210, 16] on icon at bounding box center [209, 17] width 8 height 8
click at [175, 18] on p "Property Info" at bounding box center [170, 17] width 43 height 8
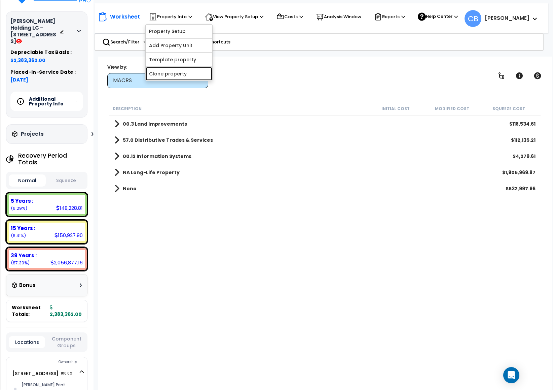
scroll to position [0, 0]
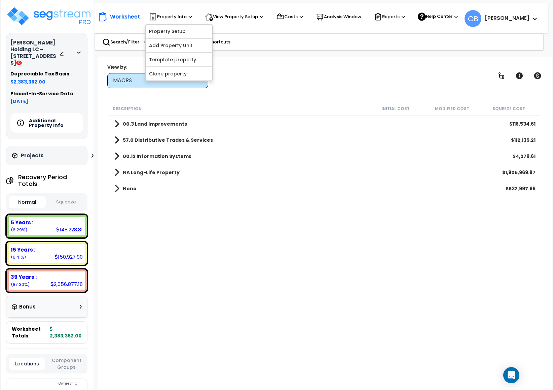
click at [69, 198] on button "Squeeze" at bounding box center [65, 202] width 37 height 12
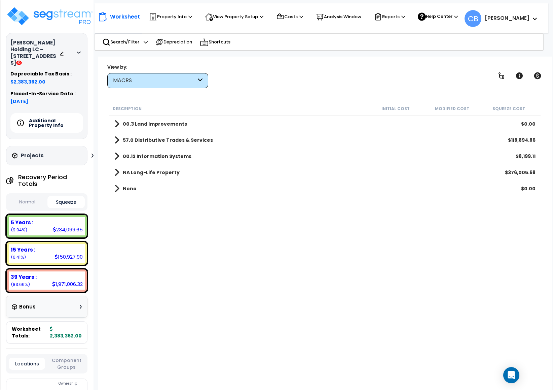
click at [254, 227] on div "Description Initial Cost Modified Cost Squeeze Cost 00.3 Land Improvements $0.0…" at bounding box center [325, 232] width 434 height 261
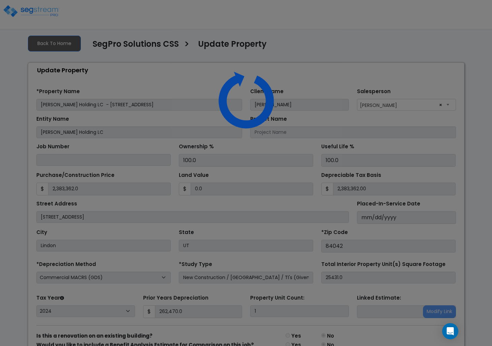
select select "2024"
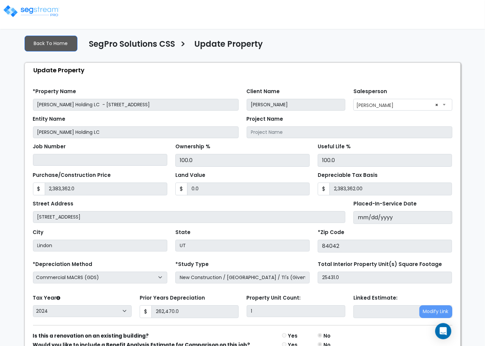
click at [5, 53] on div "We are Building your Property. So please grab a coffee and let us do the heavy …" at bounding box center [242, 206] width 485 height 353
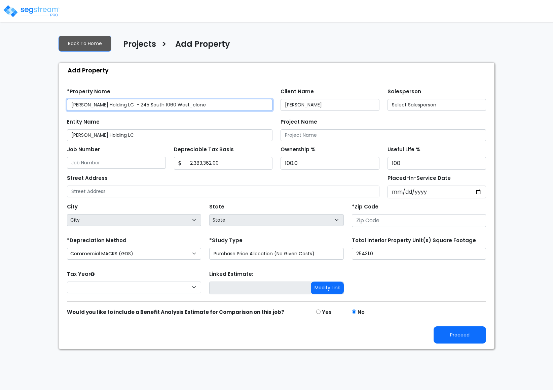
type input "None"
type input "[STREET_ADDRESS]"
type input "84042"
select select "CM(_9"
select select "NEW"
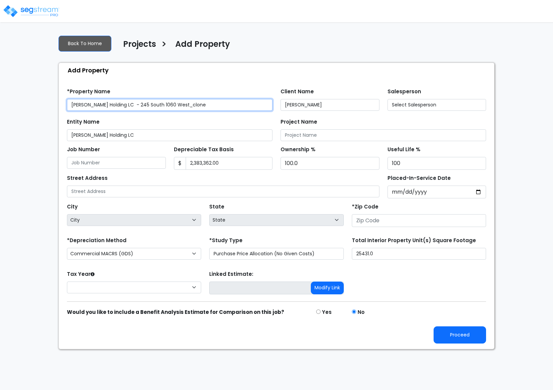
type input "262,470.0"
select select "2024"
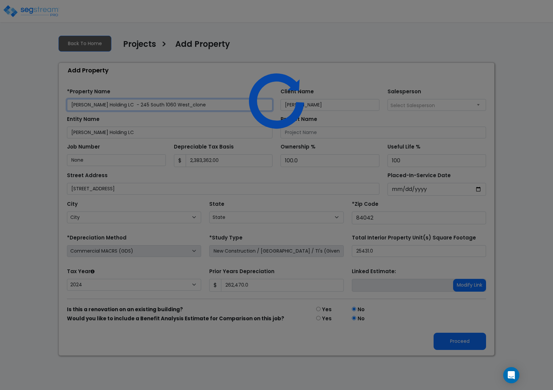
select select "UT"
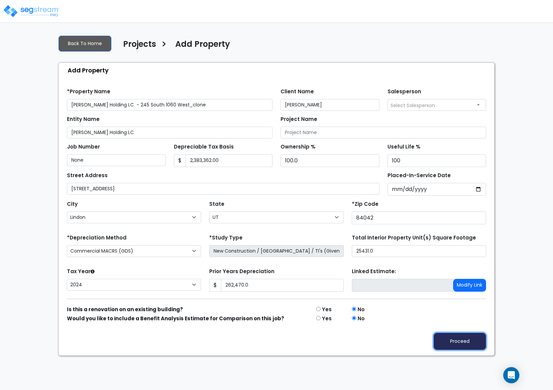
drag, startPoint x: 450, startPoint y: 345, endPoint x: 269, endPoint y: 154, distance: 264.0
click at [450, 346] on button "Proceed" at bounding box center [460, 341] width 53 height 17
type input "262470"
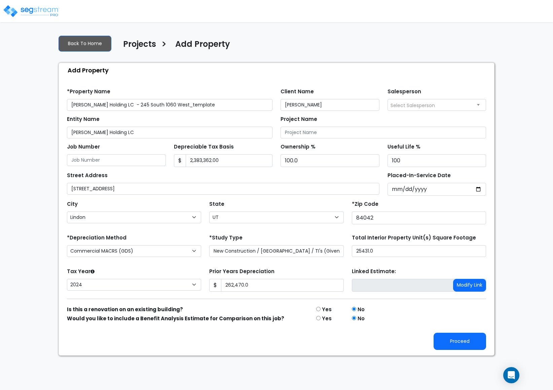
select select "Lindon"
select select "UT"
select select "NEW"
select select "2024"
drag, startPoint x: 441, startPoint y: 343, endPoint x: 431, endPoint y: 336, distance: 12.7
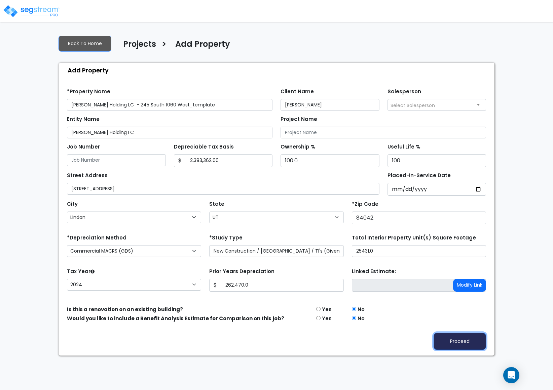
click at [441, 344] on button "Proceed" at bounding box center [460, 341] width 53 height 17
type input "262470"
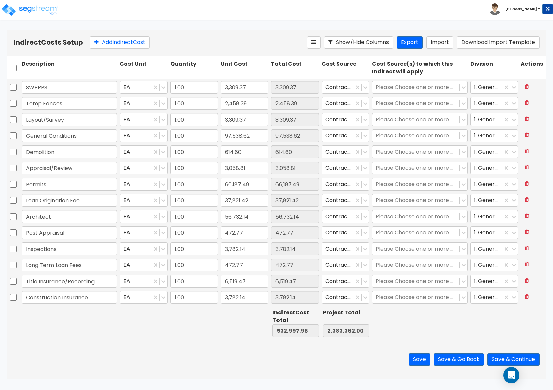
click at [40, 346] on div "Save Save & Go Back Save & Continue" at bounding box center [277, 359] width 540 height 39
click at [494, 361] on button "Save & Continue" at bounding box center [514, 359] width 52 height 12
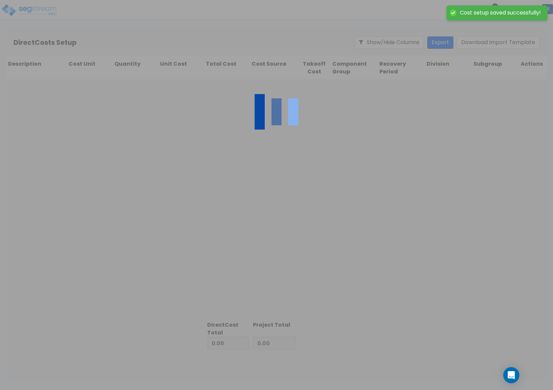
type input "532,997.96"
type input "1,850,364.04"
type input "2,383,362.00"
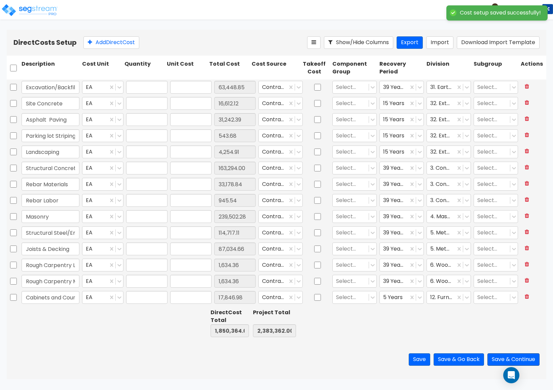
type input "1.00"
type input "63,448.85"
type input "1.00"
type input "16,612.12"
type input "1.00"
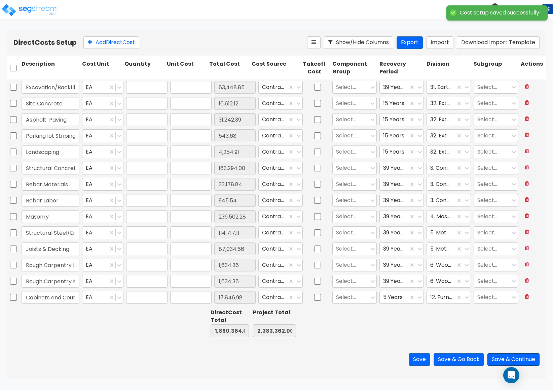
type input "31,242.39"
type input "1.00"
type input "543.68"
type input "1.00"
type input "4,254.91"
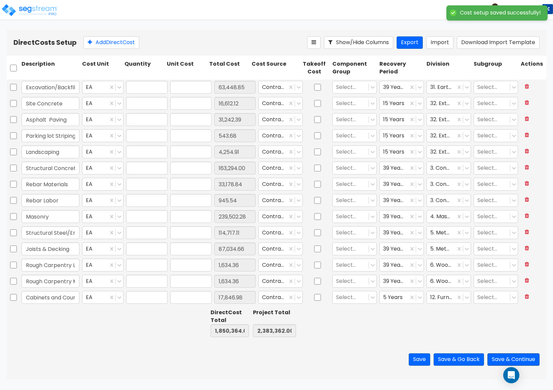
type input "1.00"
type input "163,294.00"
type input "1.00"
type input "33,178.84"
type input "1.00"
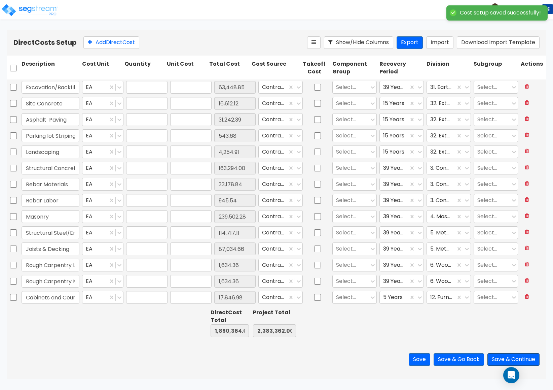
type input "945.54"
type input "1.00"
type input "239,502.28"
type input "1.00"
type input "114,717.11"
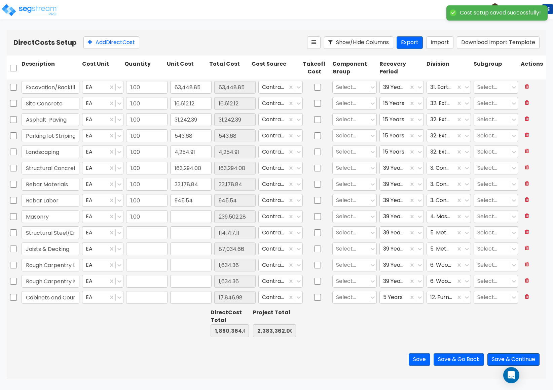
type input "1.00"
type input "87,034.66"
type input "1.00"
type input "1,634.36"
type input "1.00"
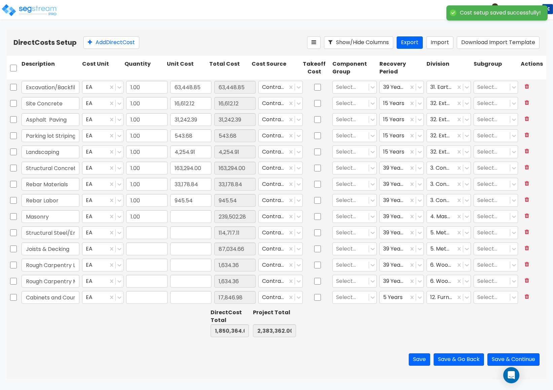
type input "1,634.36"
type input "1.00"
type input "17,846.98"
type input "1.00"
type input "1,914.71"
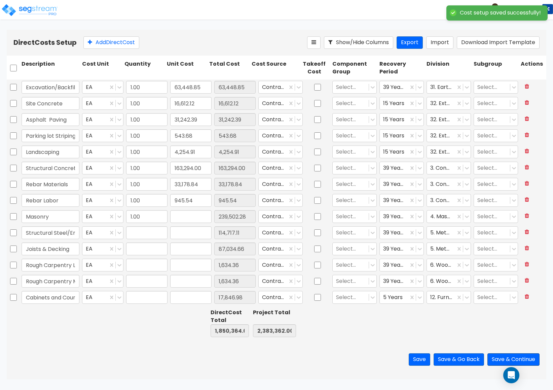
type input "1.00"
type input "10,149.38"
type input "1.00"
type input "80,414.97"
type input "1.00"
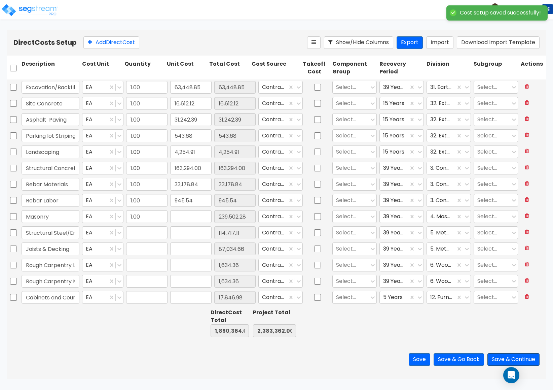
type input "7,238.08"
type input "1.00"
type input "18,317.86"
type input "1.00"
type input "3,593.04"
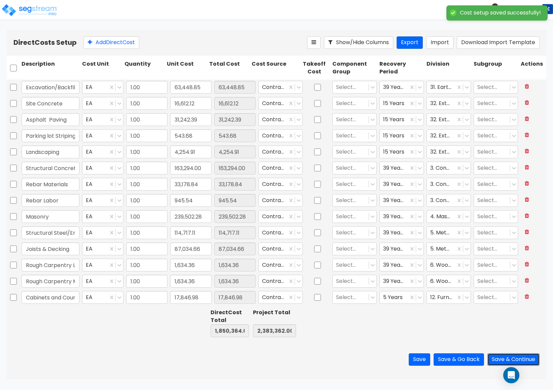
click at [512, 355] on button "Save & Continue" at bounding box center [514, 359] width 52 height 12
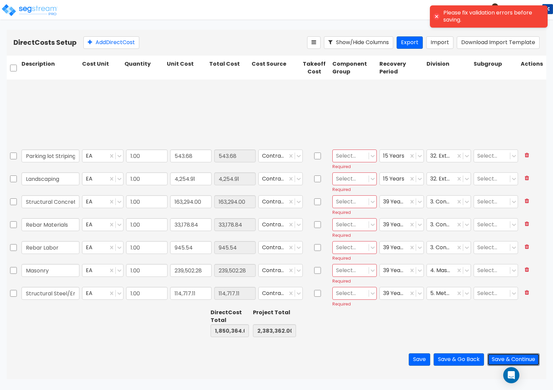
type input "1.00"
type input "7,238.08"
type input "1.00"
type input "18,317.86"
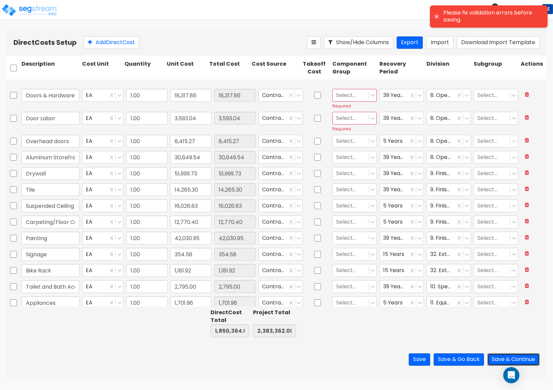
type input "1.00"
type input "64,345.01"
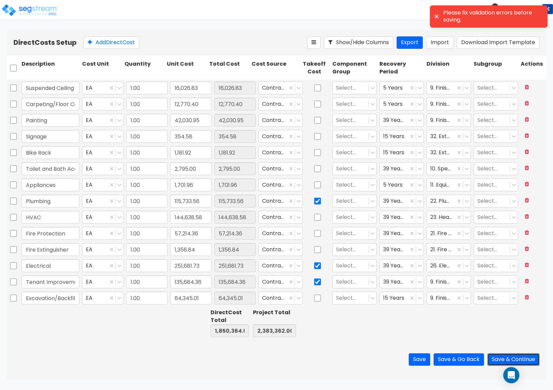
type input "1.00"
type input "51,999.73"
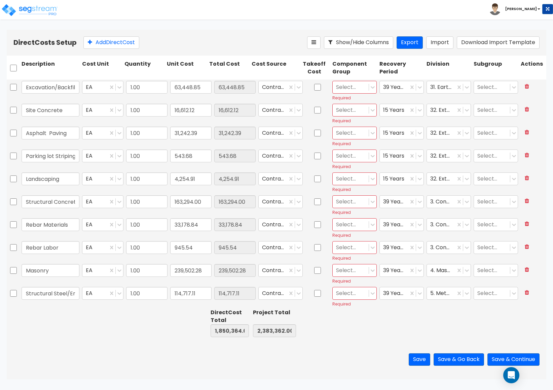
click at [342, 87] on div at bounding box center [350, 86] width 29 height 9
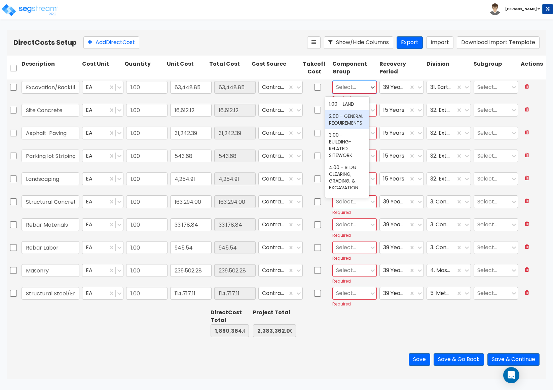
click at [341, 120] on div "2.00 - GENERAL REQUIREMENTS" at bounding box center [347, 119] width 44 height 19
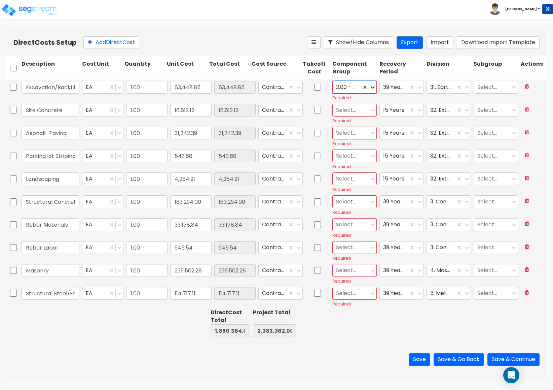
click at [370, 86] on icon at bounding box center [373, 87] width 7 height 7
click at [347, 89] on div at bounding box center [350, 86] width 29 height 9
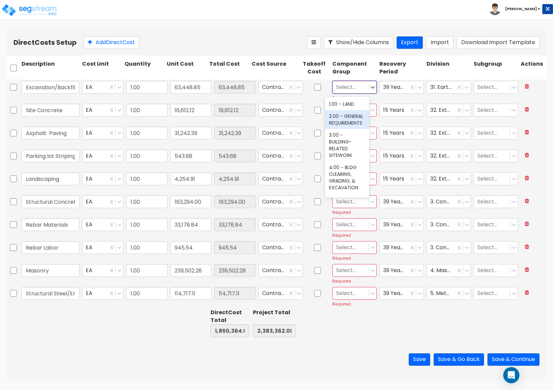
click at [336, 119] on div "2.00 - GENERAL REQUIREMENTS" at bounding box center [347, 119] width 44 height 19
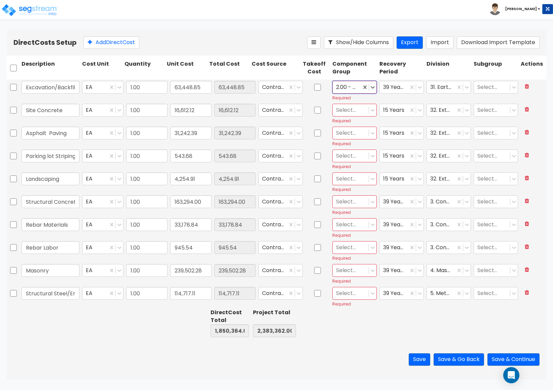
click at [340, 112] on div at bounding box center [350, 109] width 29 height 9
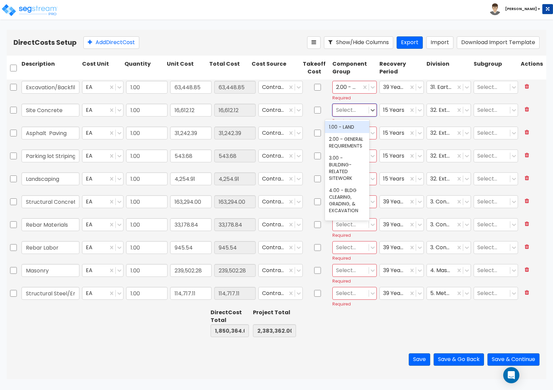
click at [345, 84] on div at bounding box center [347, 86] width 22 height 9
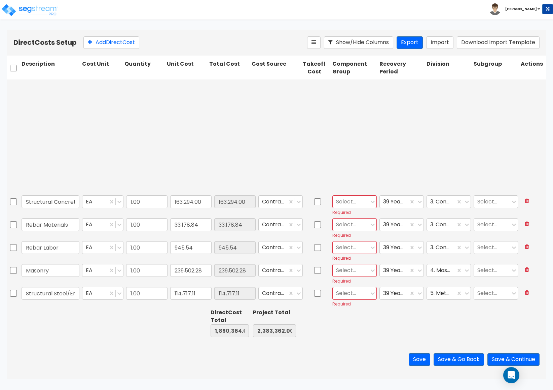
type input "1.00"
type input "3,593.04"
type input "1.00"
type input "8,415.27"
type input "1.00"
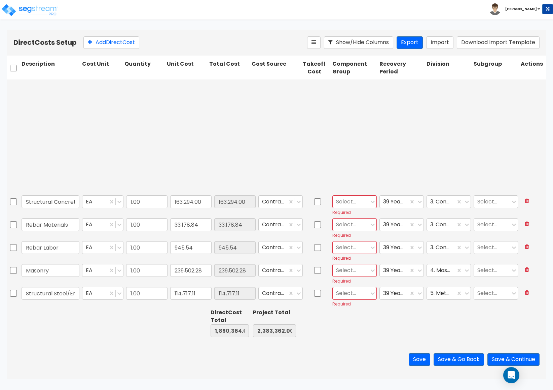
type input "30,649.54"
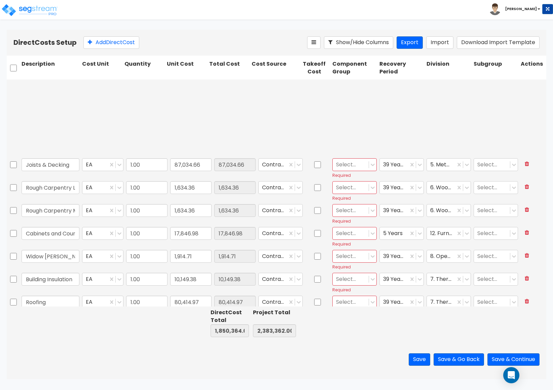
type input "1.00"
type input "16,026.83"
type input "1.00"
type input "12,770.40"
type input "1.00"
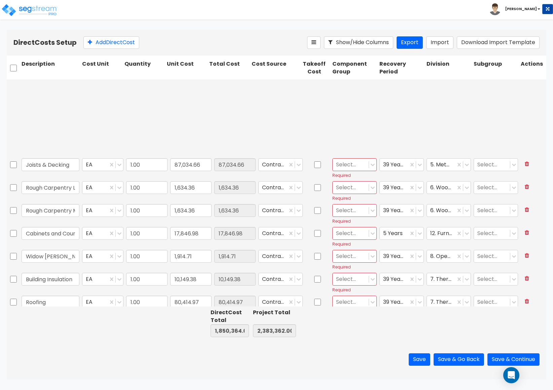
type input "42,030.95"
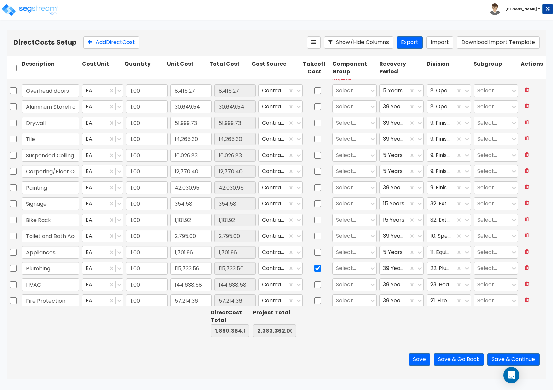
type input "1.00"
type input "64,345.01"
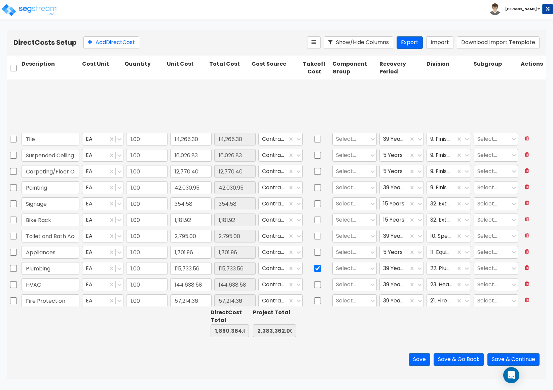
scroll to position [522, 0]
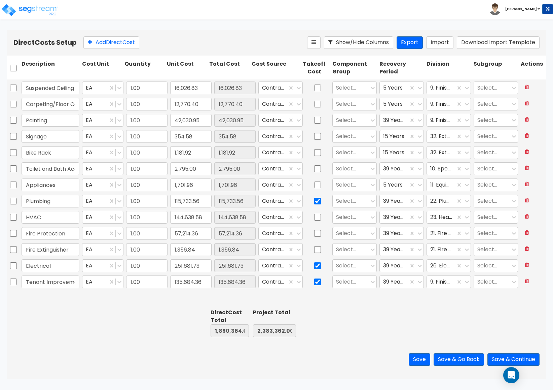
type input "1.00"
type input "80,414.97"
type input "1.00"
type input "7,238.08"
type input "1.00"
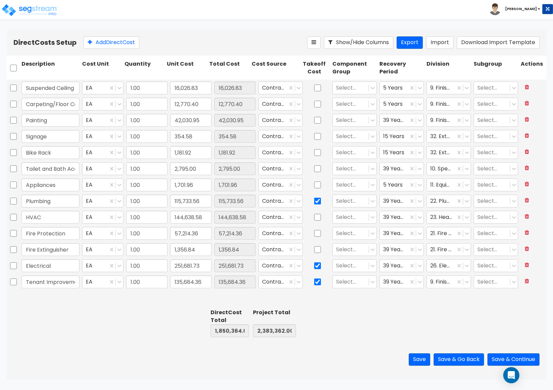
type input "18,317.86"
type input "1.00"
type input "3,593.04"
type input "1.00"
type input "8,415.27"
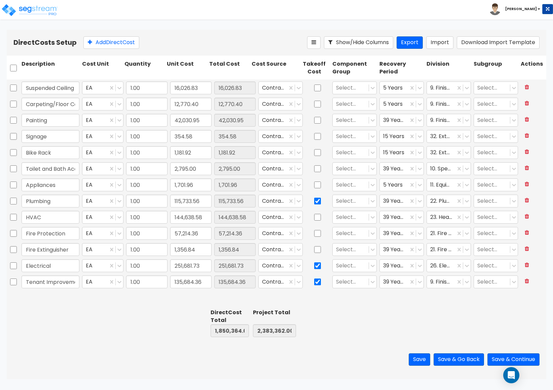
type input "1.00"
type input "30,649.54"
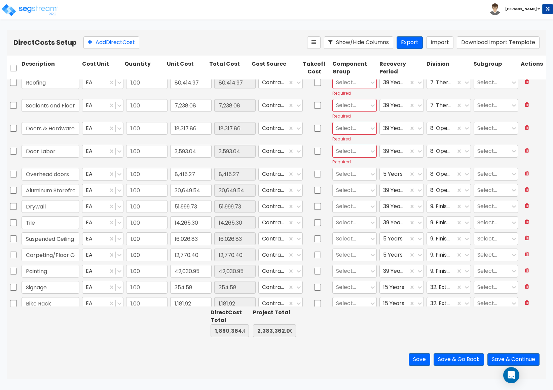
type input "1.00"
type input "1,634.36"
type input "1.00"
type input "17,846.98"
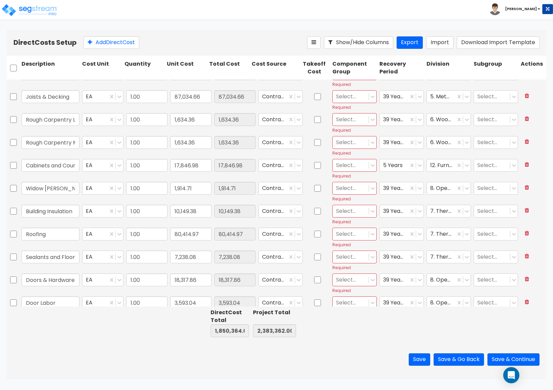
type input "1.00"
type input "163,294.00"
type input "1.00"
type input "33,178.84"
type input "1.00"
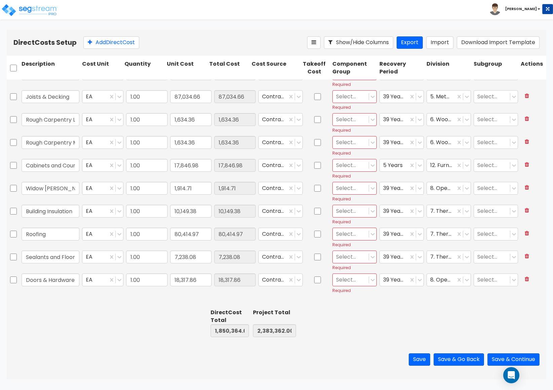
type input "543.68"
type input "1.00"
type input "4,254.91"
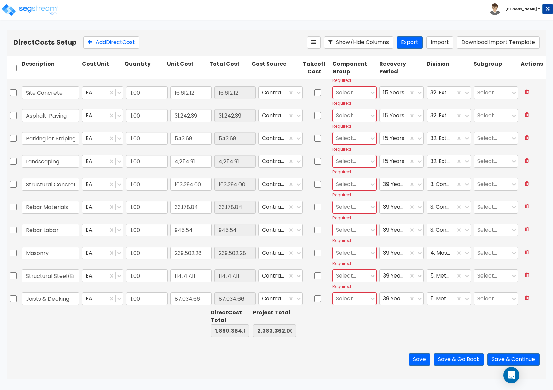
scroll to position [0, 0]
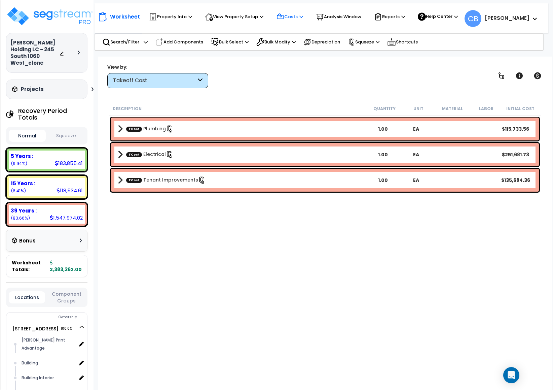
click at [293, 12] on div "Costs" at bounding box center [289, 16] width 27 height 15
click at [293, 42] on link "Direct Costs" at bounding box center [306, 45] width 67 height 13
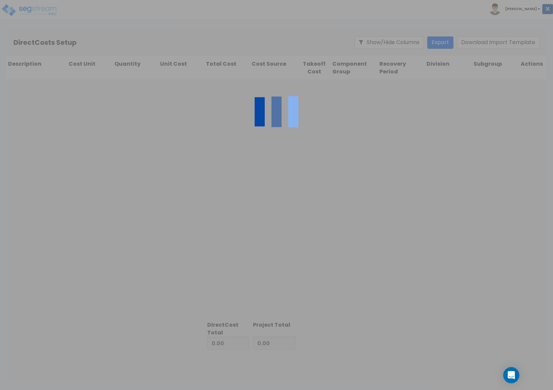
type input "532,997.96"
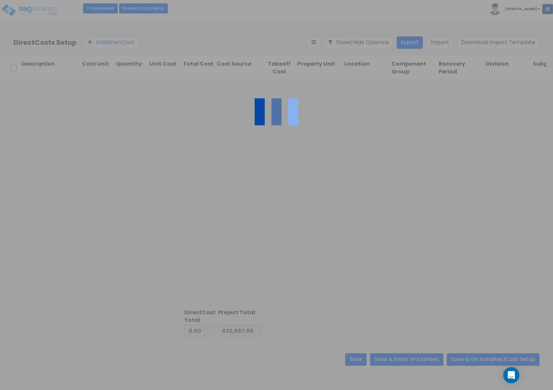
type input "1,850,364.04"
type input "2,383,362.00"
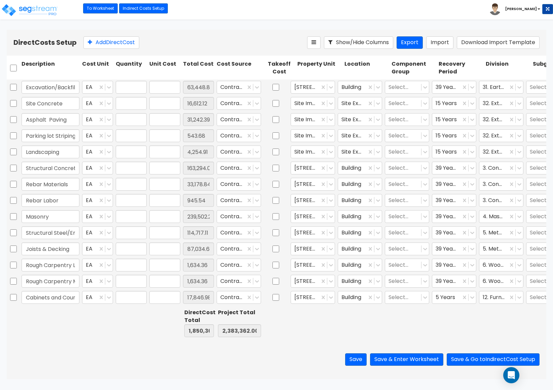
type input "1.00"
type input "63,448.85"
type input "1.00"
type input "16,612.12"
type input "1.00"
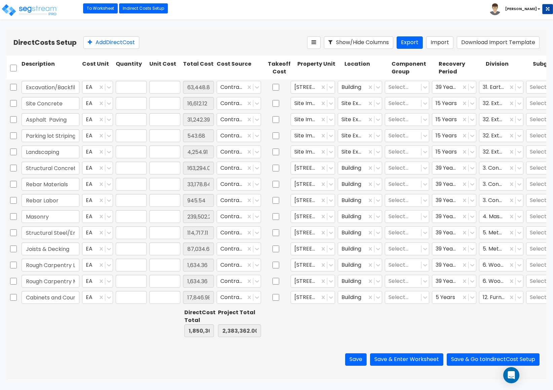
type input "31,242.39"
type input "1.00"
type input "543.68"
type input "1.00"
type input "4,254.91"
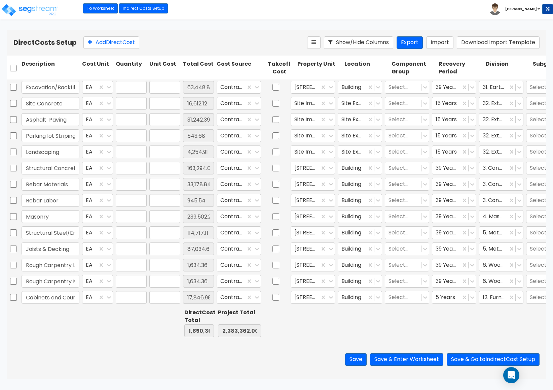
type input "1.00"
type input "163,294.00"
type input "1.00"
type input "33,178.84"
type input "1.00"
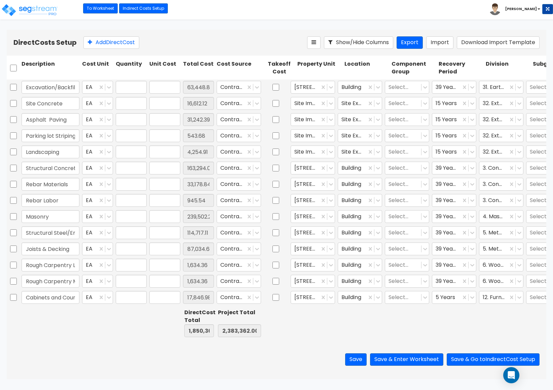
type input "945.54"
type input "1.00"
type input "239,502.28"
type input "1.00"
type input "114,717.11"
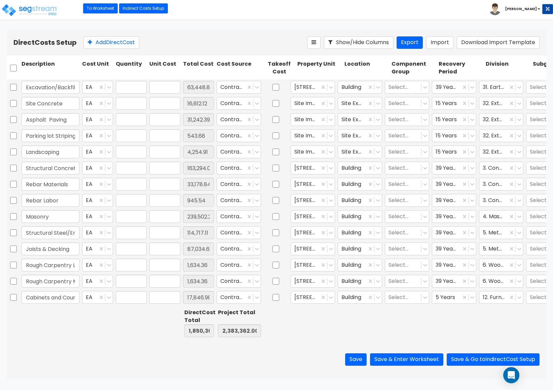
type input "1.00"
type input "87,034.66"
type input "1.00"
type input "1,634.36"
type input "1.00"
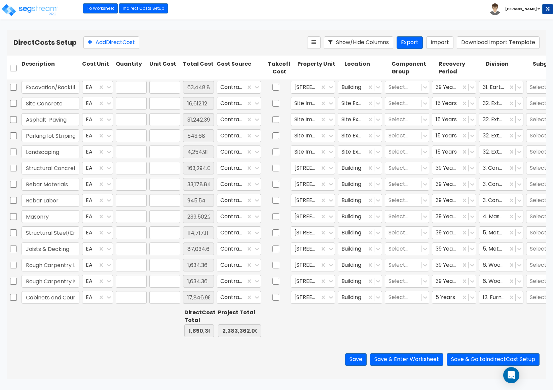
type input "1,634.36"
type input "1.00"
type input "17,846.98"
type input "1.00"
type input "1,914.71"
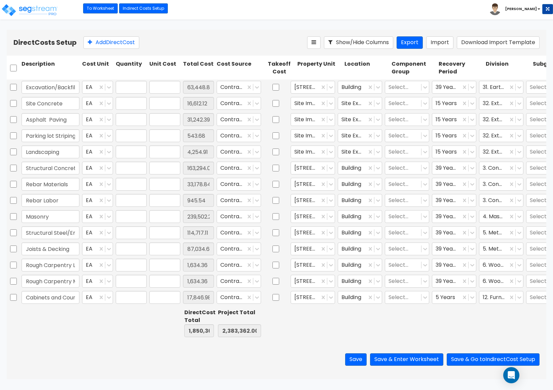
type input "1.00"
type input "10,149.38"
type input "1.00"
type input "80,414.97"
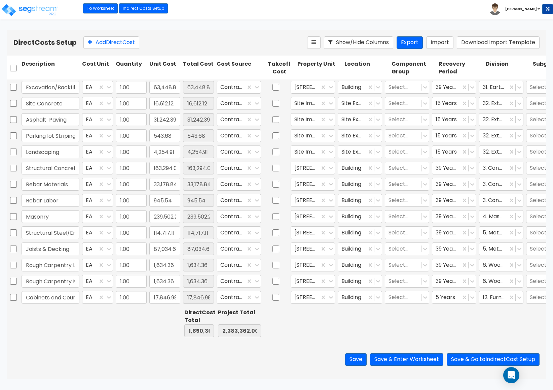
type input "1.00"
type input "7,238.08"
type input "1.00"
type input "18,317.86"
type input "1.00"
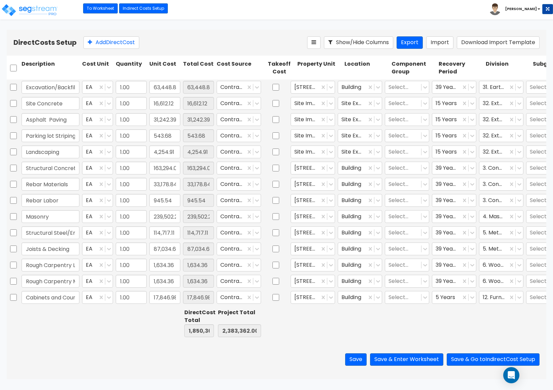
type input "3,593.04"
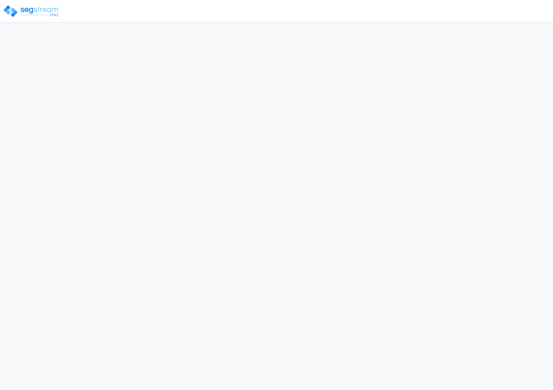
select select "NEW"
select select "2024"
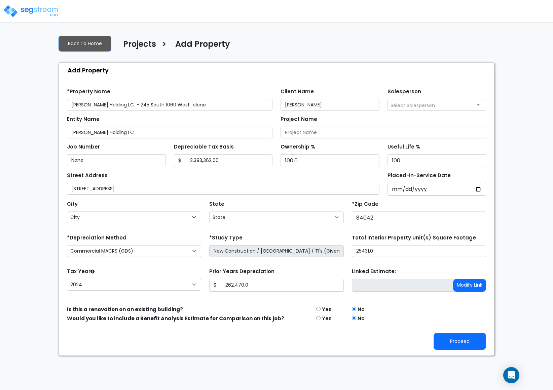
select select "UT"
click at [462, 345] on button "Proceed" at bounding box center [460, 341] width 53 height 17
type input "262470"
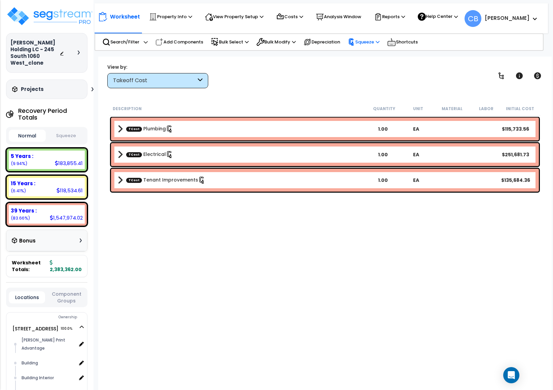
click at [369, 35] on div "Squeeze" at bounding box center [364, 42] width 32 height 14
click at [365, 61] on link "Squeeze" at bounding box center [378, 55] width 67 height 13
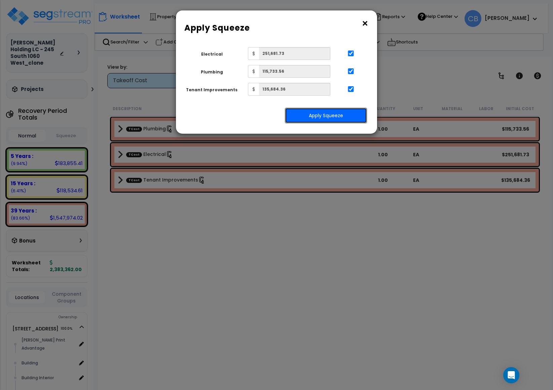
click at [335, 110] on button "Apply Squeeze" at bounding box center [326, 115] width 82 height 15
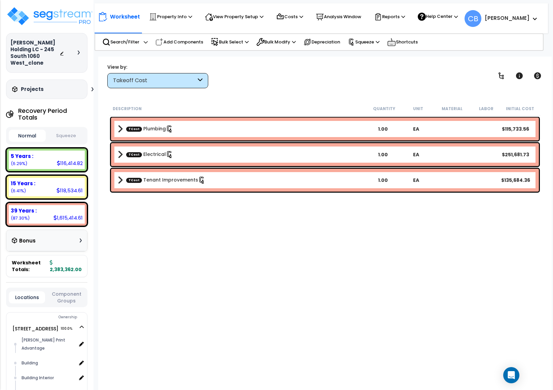
click at [66, 133] on button "Squeeze" at bounding box center [65, 136] width 37 height 12
click at [79, 54] on icon at bounding box center [79, 52] width 2 height 4
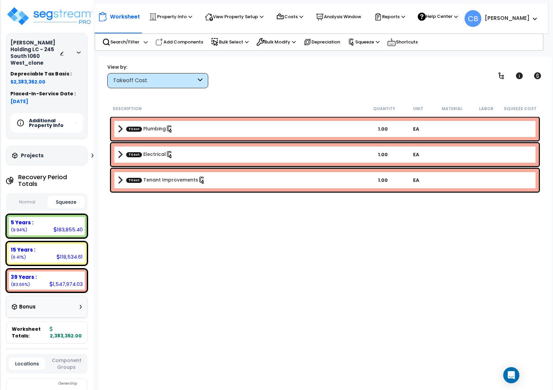
click at [260, 265] on div "Description Quantity Unit Material Labor Squeeze Cost TCost Plumbing 1.00 EA TC…" at bounding box center [325, 232] width 434 height 261
click at [387, 17] on p "Reports" at bounding box center [389, 17] width 31 height 8
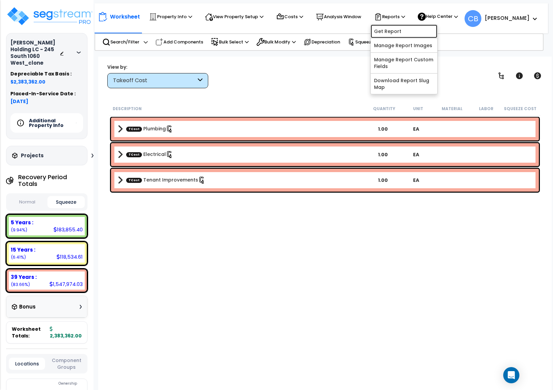
click at [391, 32] on link "Get Report" at bounding box center [404, 31] width 67 height 13
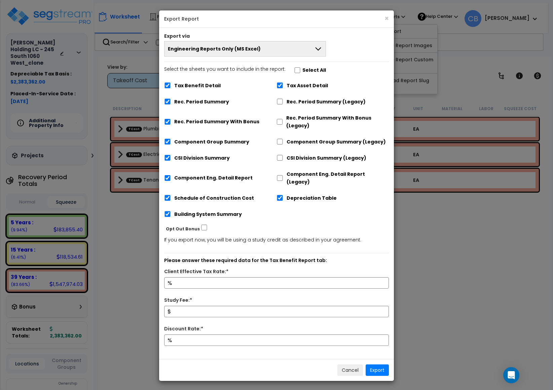
drag, startPoint x: 196, startPoint y: 87, endPoint x: 199, endPoint y: 90, distance: 4.3
click at [196, 88] on label "Tax Benefit Detail" at bounding box center [197, 86] width 46 height 8
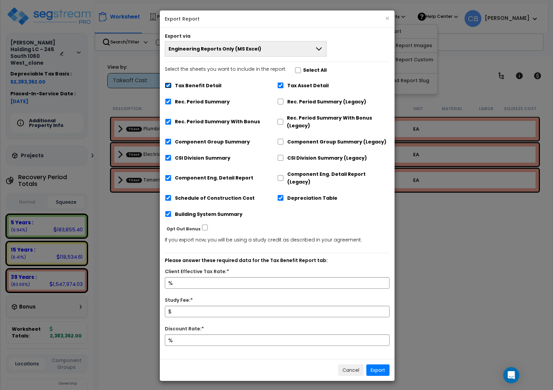
drag, startPoint x: 166, startPoint y: 83, endPoint x: 175, endPoint y: 90, distance: 11.3
click at [166, 83] on input "Tax Benefit Detail" at bounding box center [168, 85] width 7 height 6
checkbox input "false"
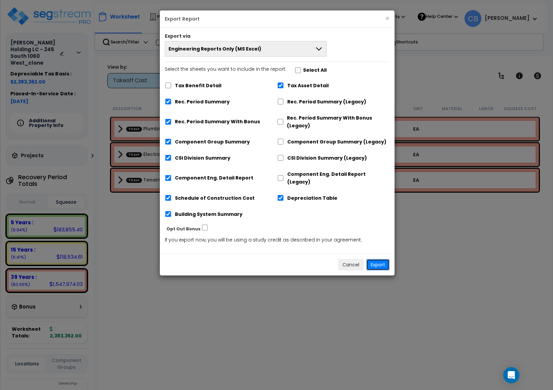
click at [386, 260] on button "Export" at bounding box center [378, 264] width 23 height 11
